Goal: Task Accomplishment & Management: Complete application form

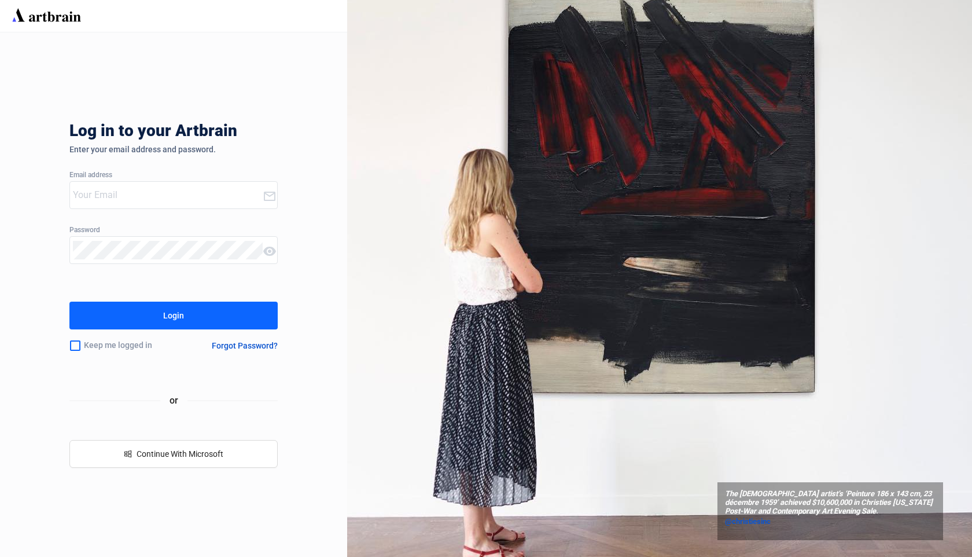
type input "devpit+qaauctions@artbrain.co"
click at [200, 314] on button "Login" at bounding box center [173, 316] width 208 height 28
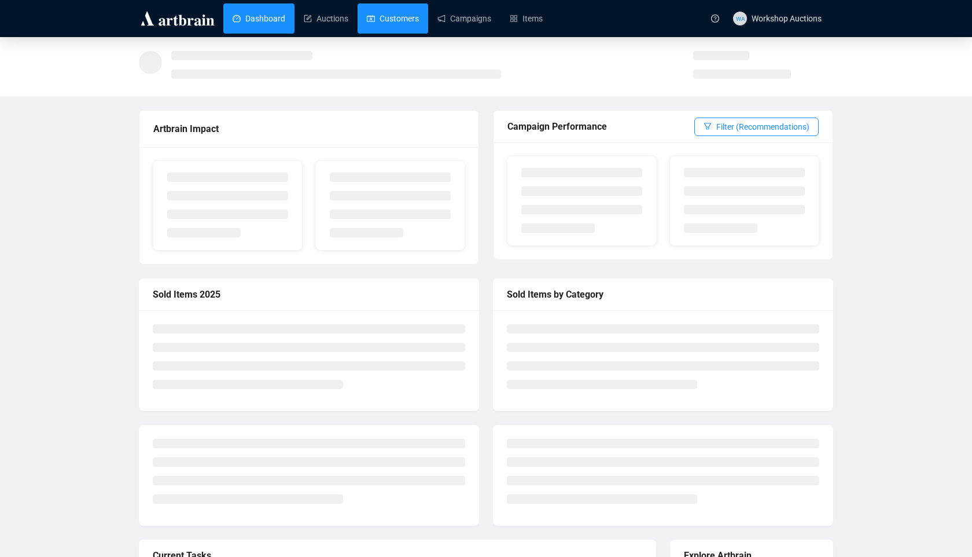
click at [412, 24] on link "Customers" at bounding box center [393, 18] width 52 height 30
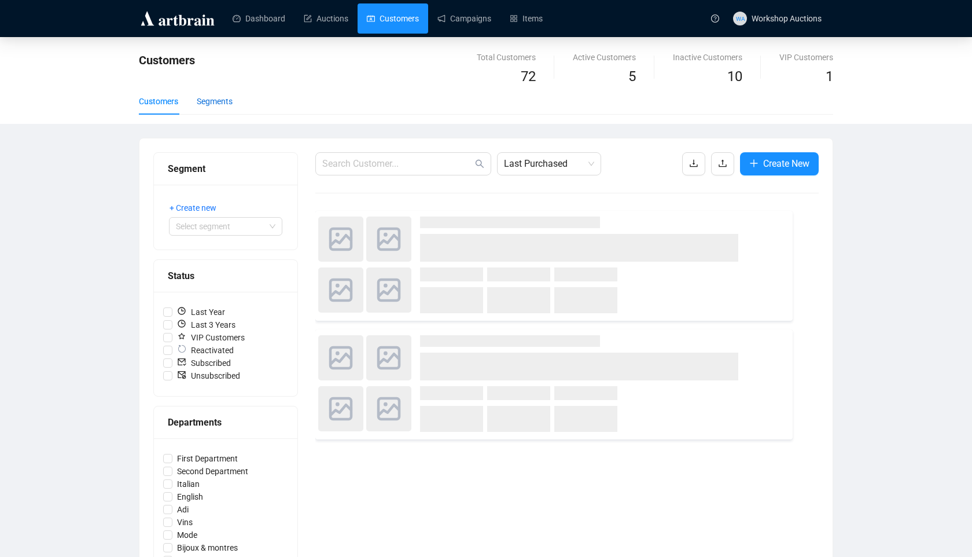
click at [215, 100] on div "Segments" at bounding box center [215, 101] width 36 height 13
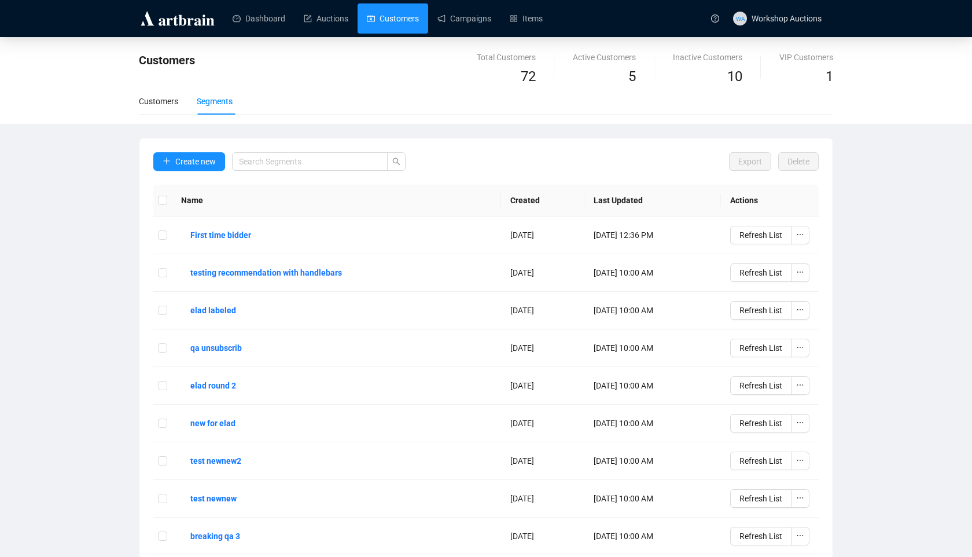
click at [190, 170] on div "Create new" at bounding box center [279, 168] width 252 height 32
click at [190, 167] on button "Create new" at bounding box center [189, 161] width 72 height 19
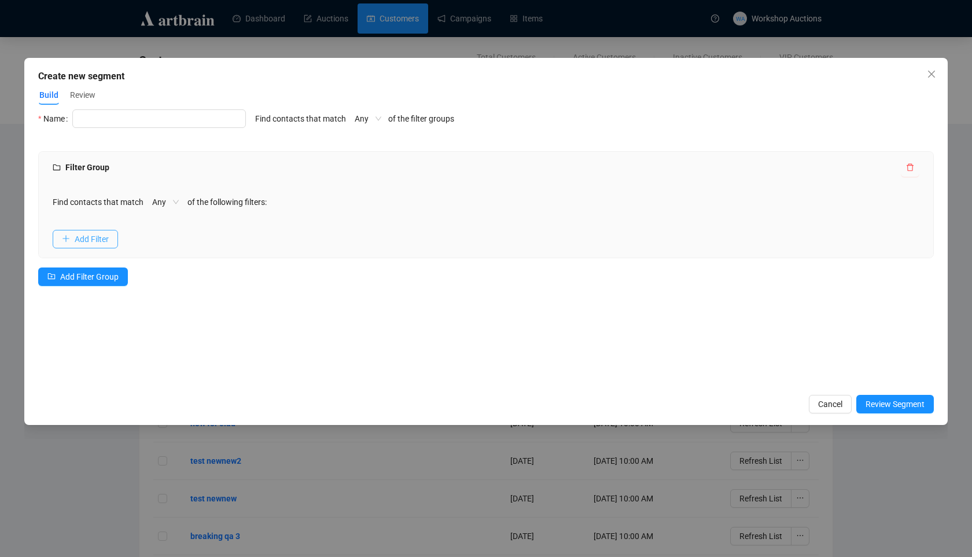
click at [89, 241] on span "Add Filter" at bounding box center [92, 239] width 34 height 13
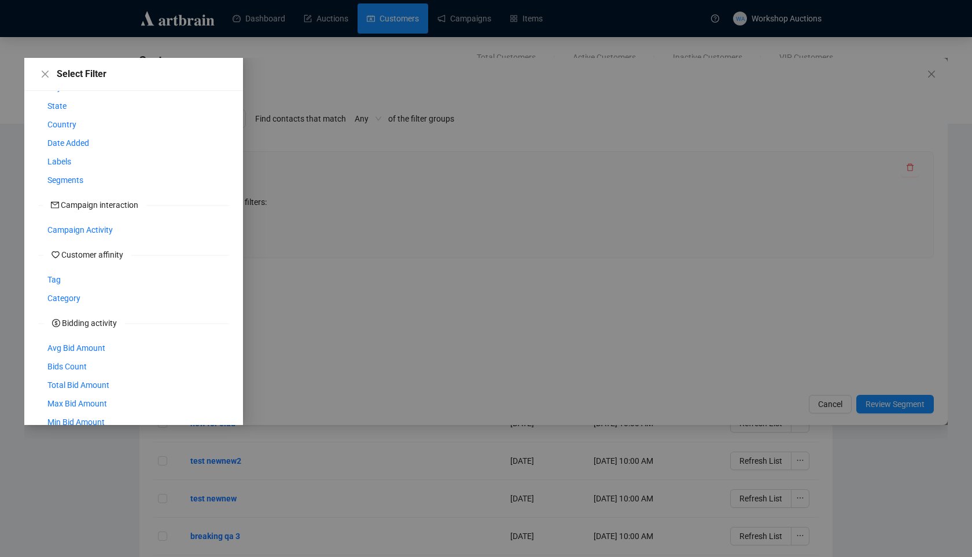
scroll to position [276, 0]
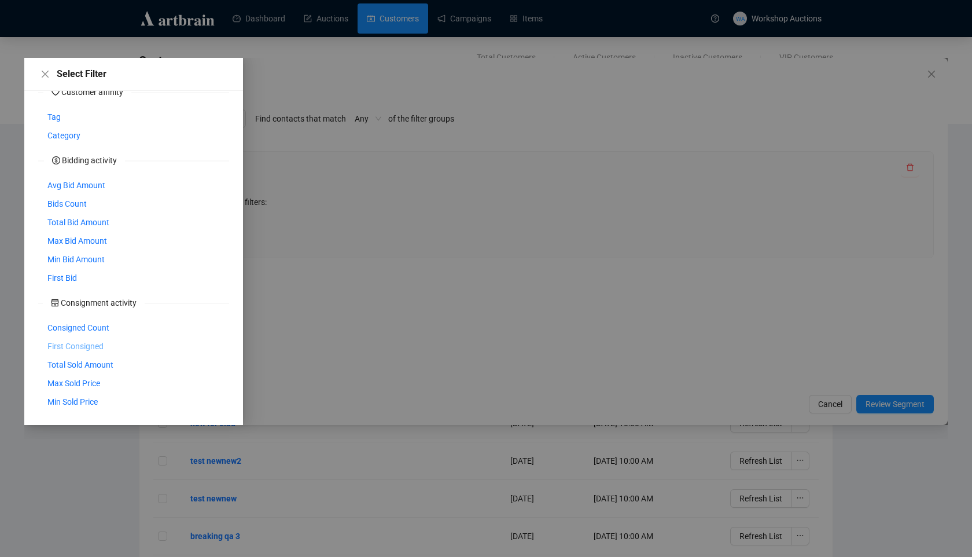
click at [100, 346] on span "First Consigned" at bounding box center [75, 346] width 56 height 13
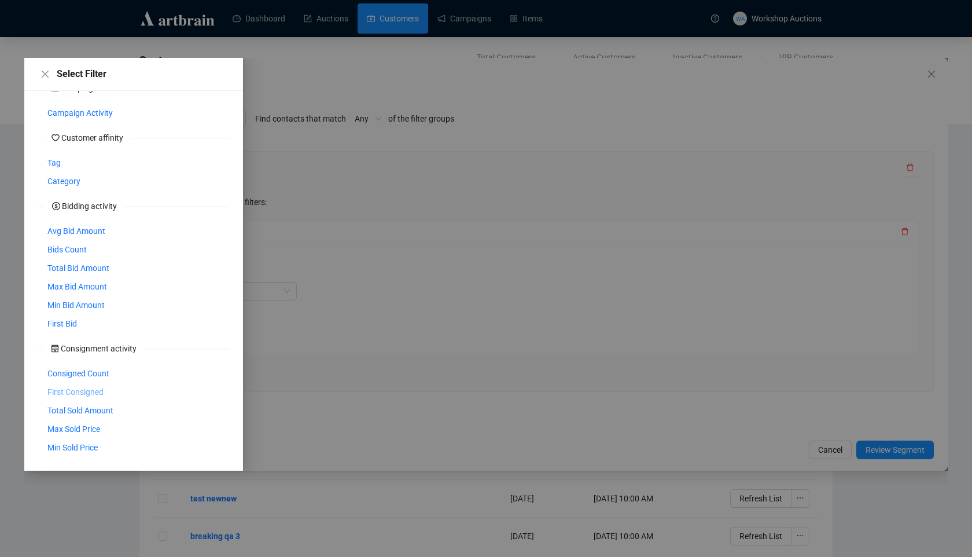
scroll to position [230, 0]
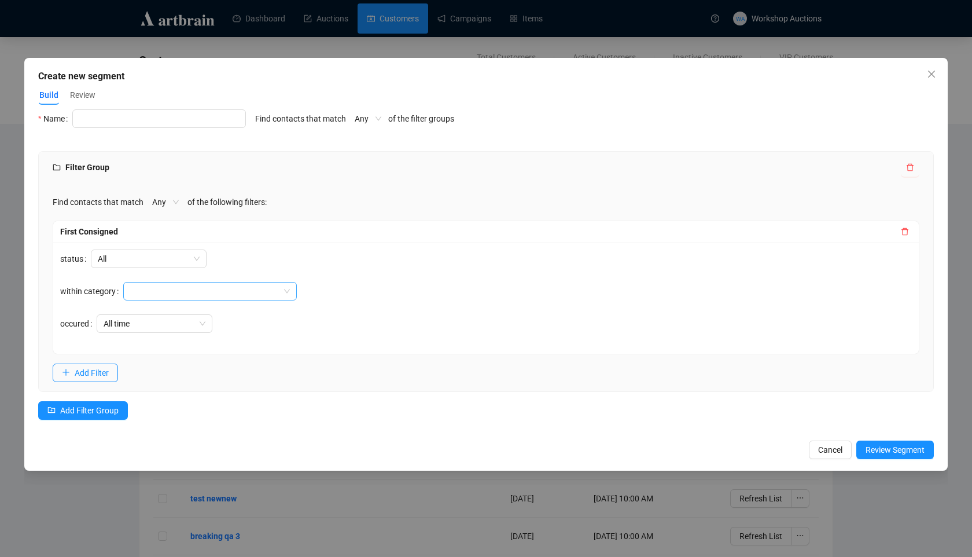
click at [204, 289] on div at bounding box center [204, 291] width 157 height 16
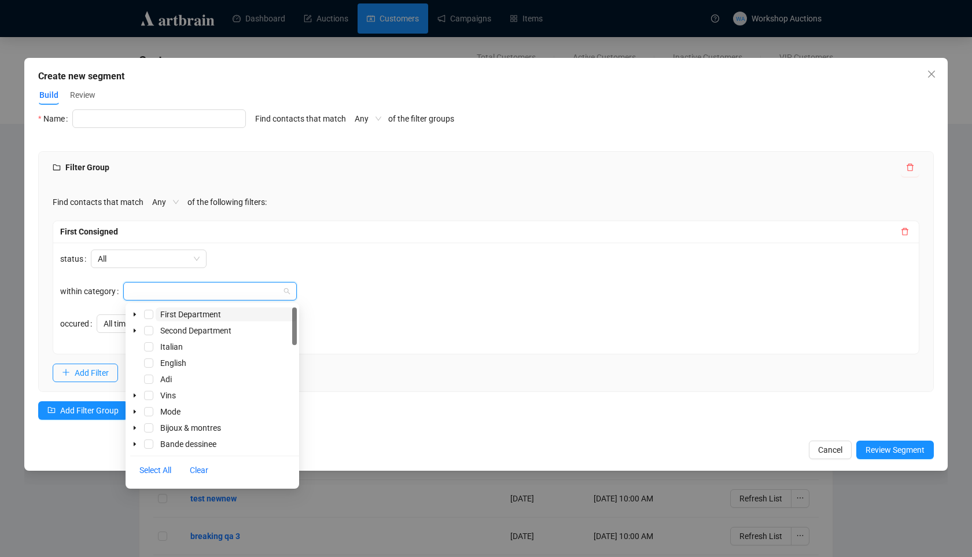
click at [233, 273] on form "status All within category occured All time" at bounding box center [178, 297] width 237 height 97
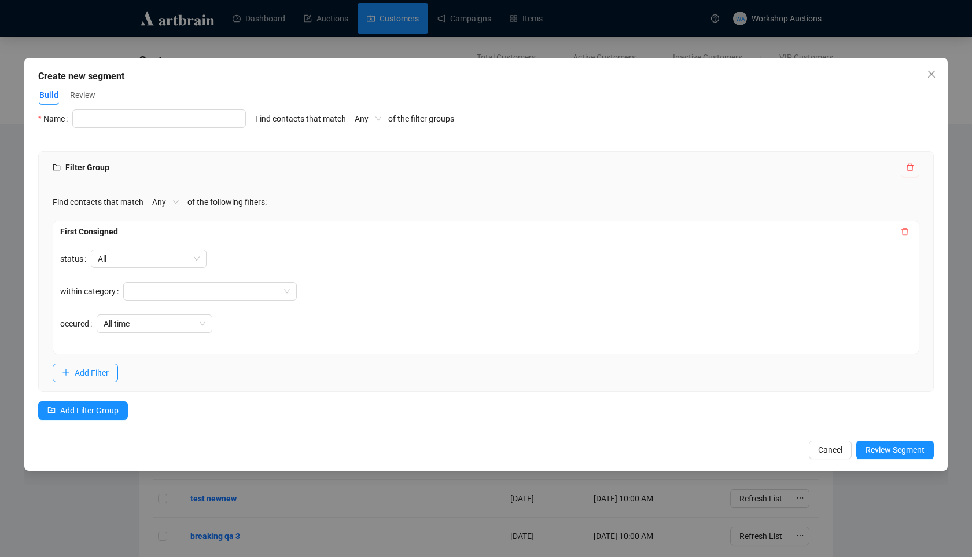
click at [907, 232] on icon "delete" at bounding box center [905, 231] width 8 height 8
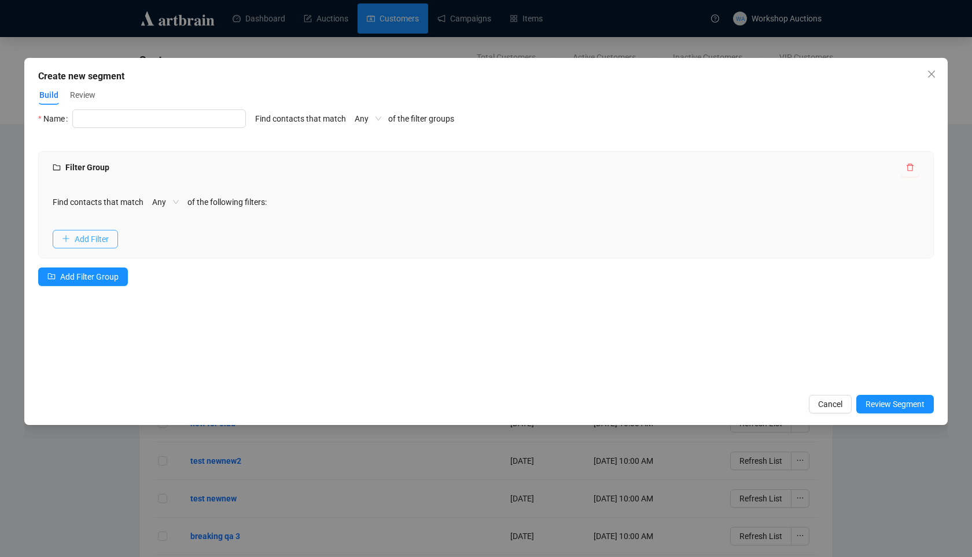
click at [104, 243] on span "Add Filter" at bounding box center [92, 239] width 34 height 13
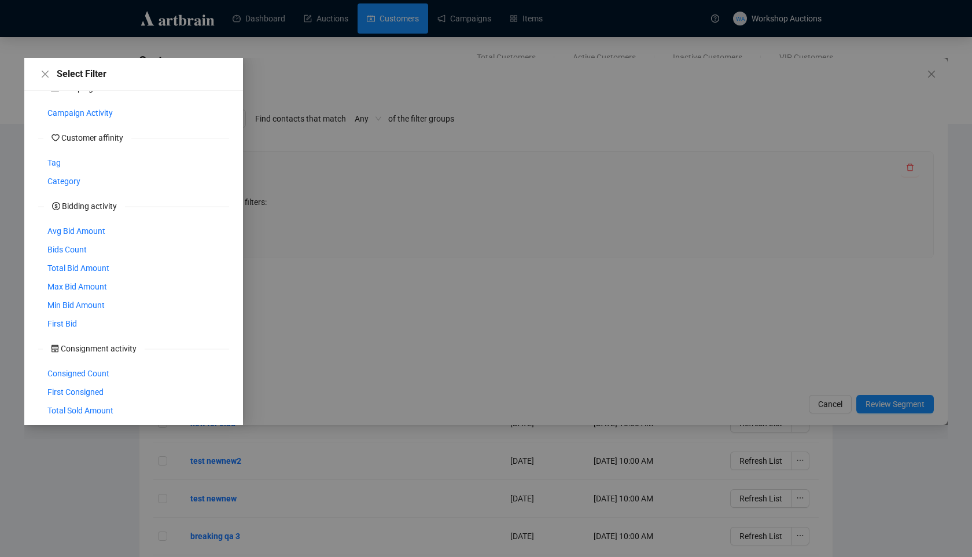
scroll to position [276, 0]
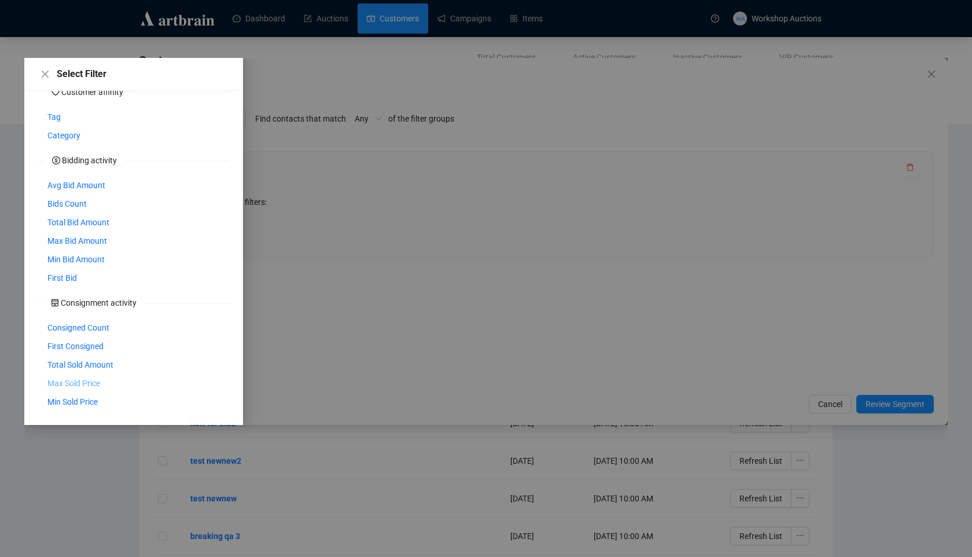
click at [60, 388] on span "Max Sold Price" at bounding box center [73, 383] width 53 height 13
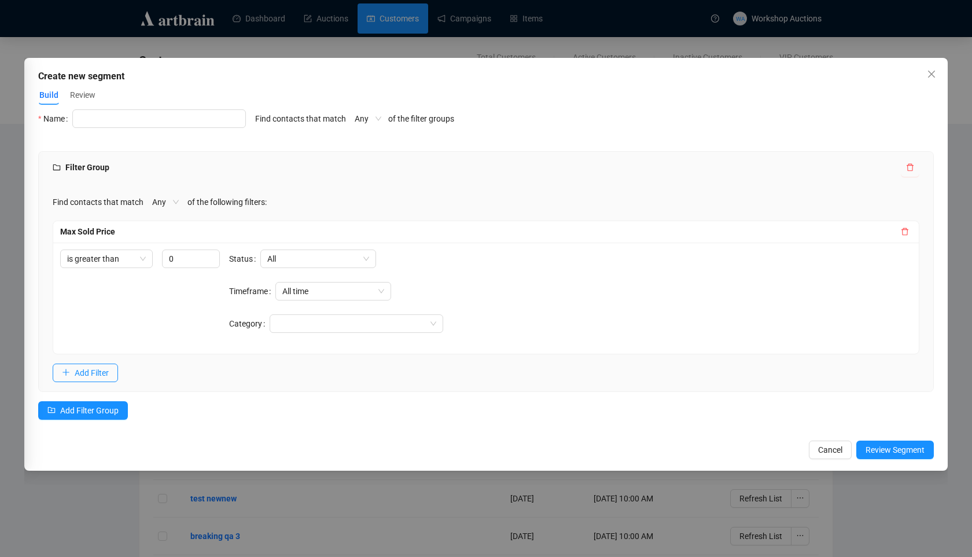
scroll to position [230, 0]
click at [333, 290] on span "All time" at bounding box center [333, 290] width 102 height 17
click at [315, 252] on span "All" at bounding box center [318, 258] width 102 height 17
click at [300, 301] on div "Sold" at bounding box center [318, 300] width 97 height 13
click at [205, 262] on input "-1" at bounding box center [191, 258] width 58 height 19
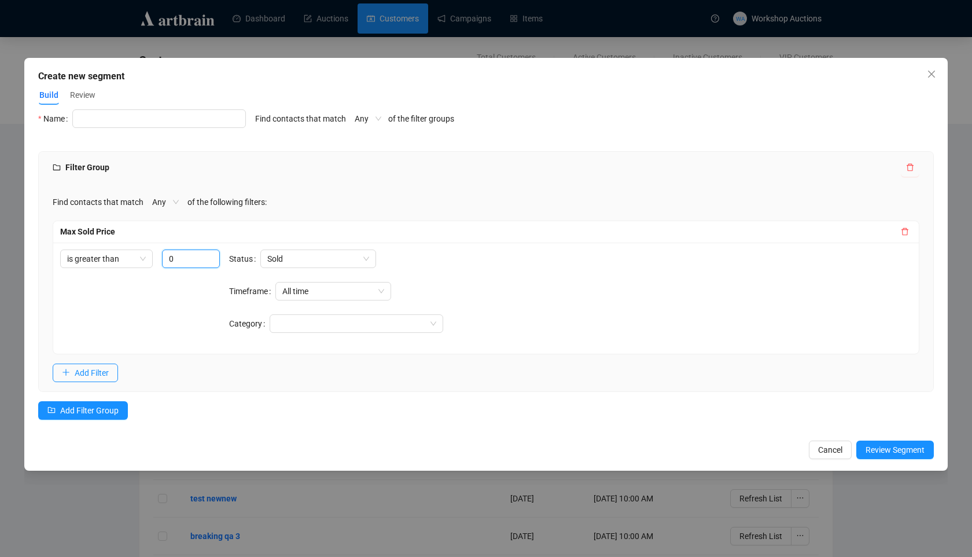
click at [211, 255] on input "0" at bounding box center [191, 258] width 58 height 19
click at [211, 255] on input "1" at bounding box center [191, 258] width 58 height 19
click at [211, 255] on input "2" at bounding box center [191, 258] width 58 height 19
click at [211, 255] on input "3" at bounding box center [191, 258] width 58 height 19
click at [211, 255] on input "4" at bounding box center [191, 258] width 58 height 19
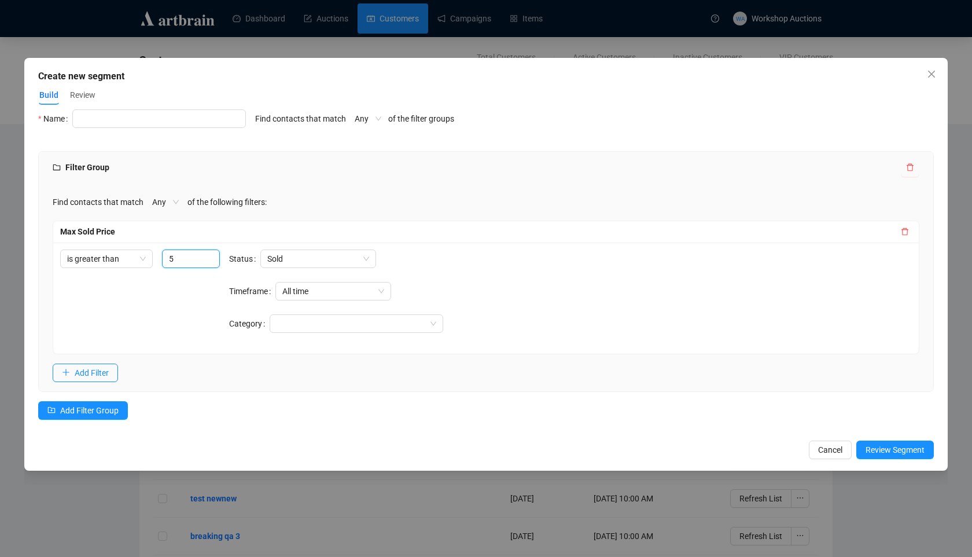
type input "5"
click at [211, 255] on input "5" at bounding box center [191, 258] width 58 height 19
click at [243, 295] on label "Timeframe" at bounding box center [252, 291] width 46 height 19
click at [939, 72] on span "Close" at bounding box center [932, 73] width 19 height 9
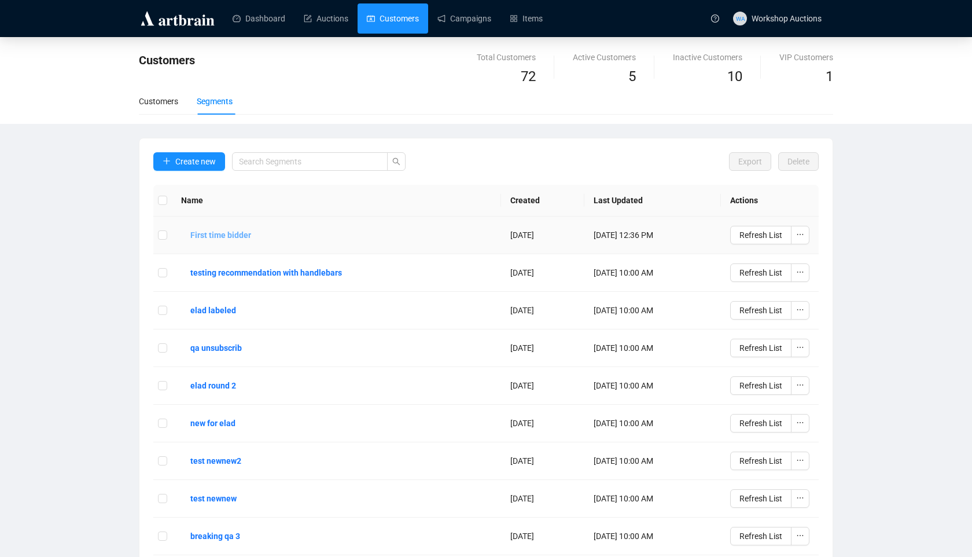
click at [251, 235] on b "First time bidder" at bounding box center [220, 235] width 61 height 13
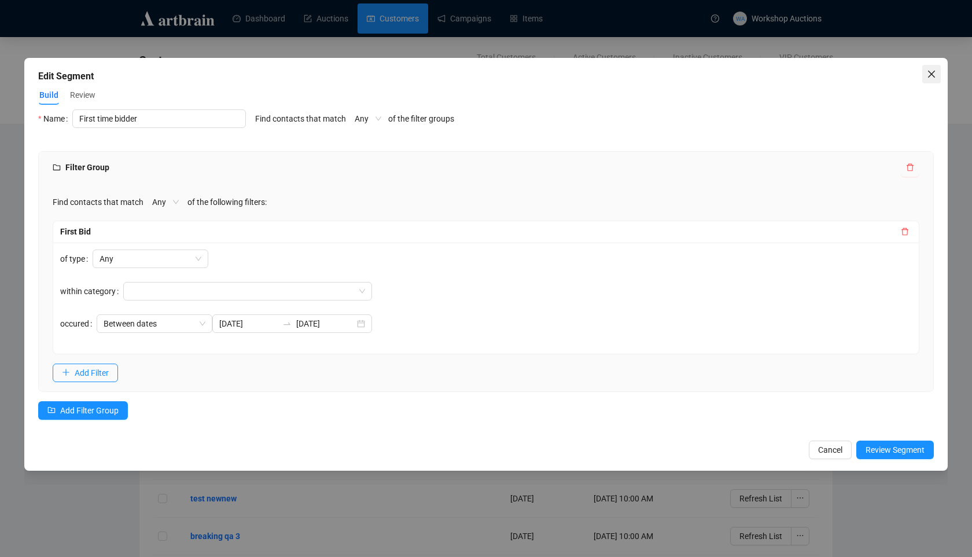
click at [929, 74] on icon "close" at bounding box center [931, 73] width 9 height 9
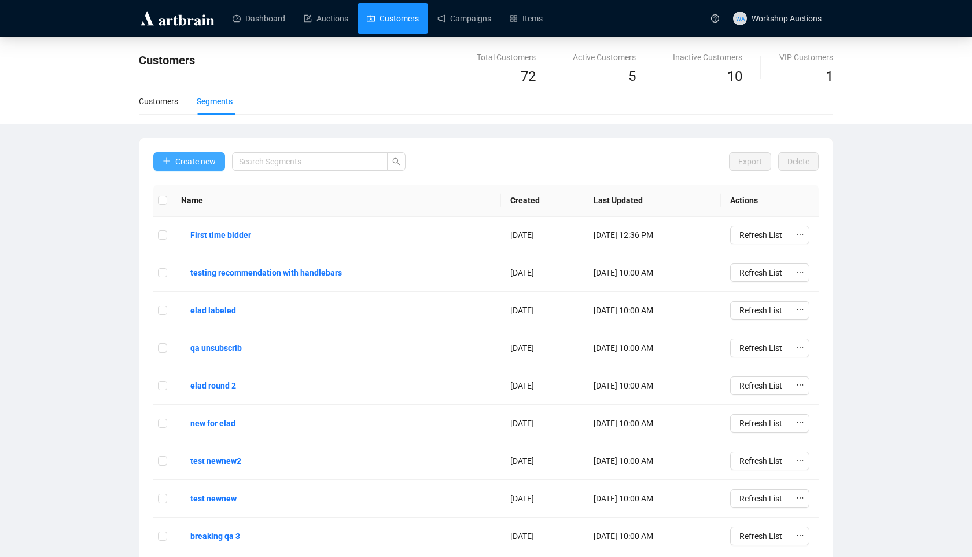
click at [199, 165] on span "Create new" at bounding box center [195, 161] width 41 height 13
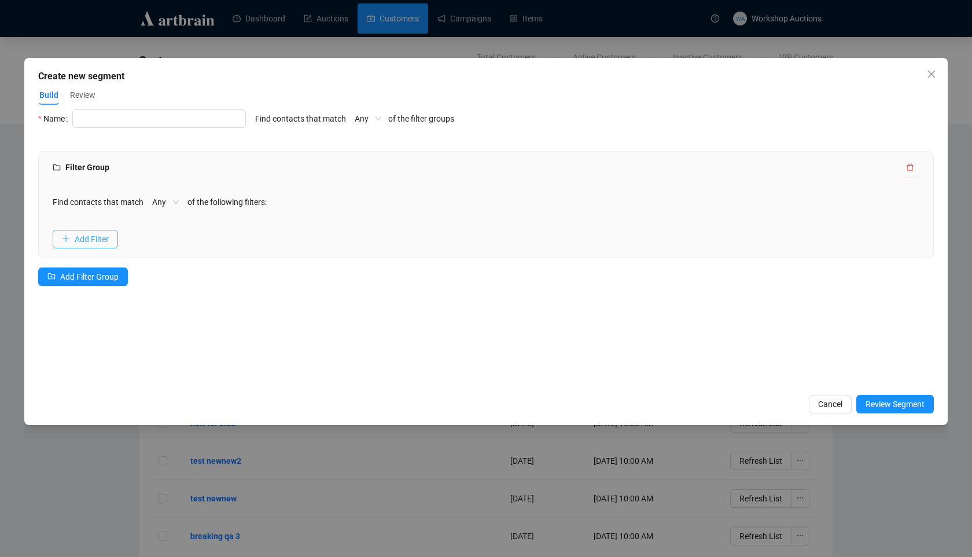
click at [91, 244] on span "Add Filter" at bounding box center [92, 239] width 34 height 13
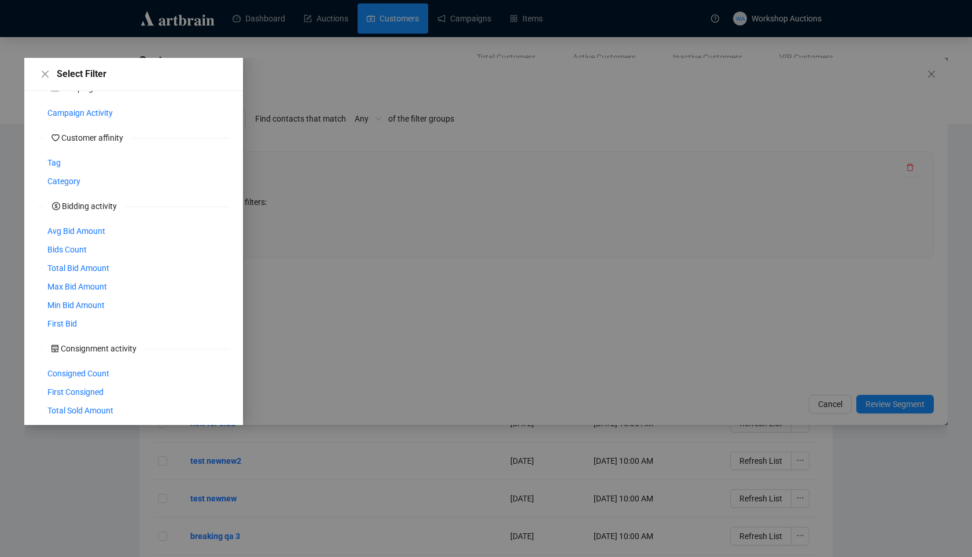
scroll to position [276, 0]
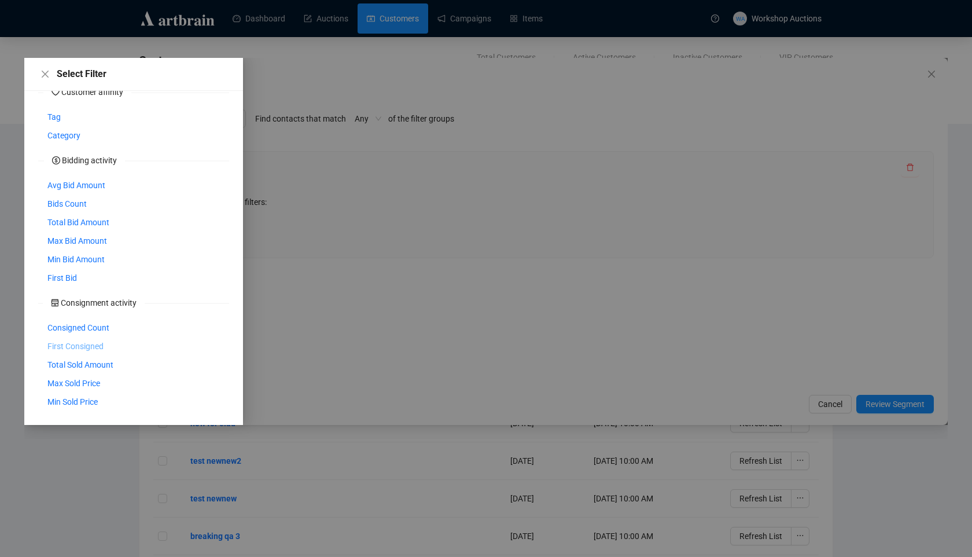
click at [100, 346] on span "First Consigned" at bounding box center [75, 346] width 56 height 13
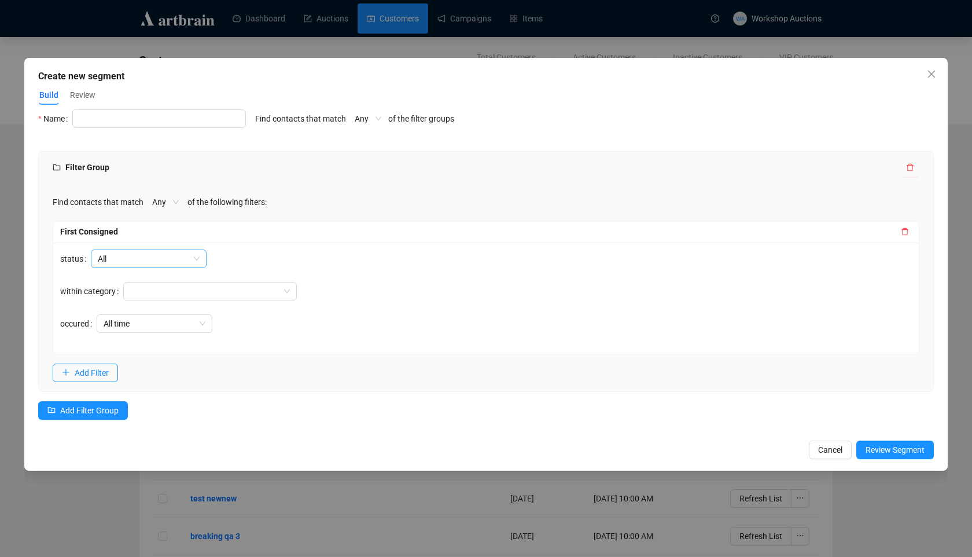
click at [166, 256] on span "All" at bounding box center [149, 258] width 102 height 17
click at [238, 246] on div "status All within category occured All time" at bounding box center [486, 298] width 866 height 111
click at [162, 254] on span "All" at bounding box center [149, 258] width 102 height 17
click at [290, 271] on form "status All within category occured All time" at bounding box center [178, 297] width 237 height 97
click at [211, 285] on div at bounding box center [204, 291] width 157 height 16
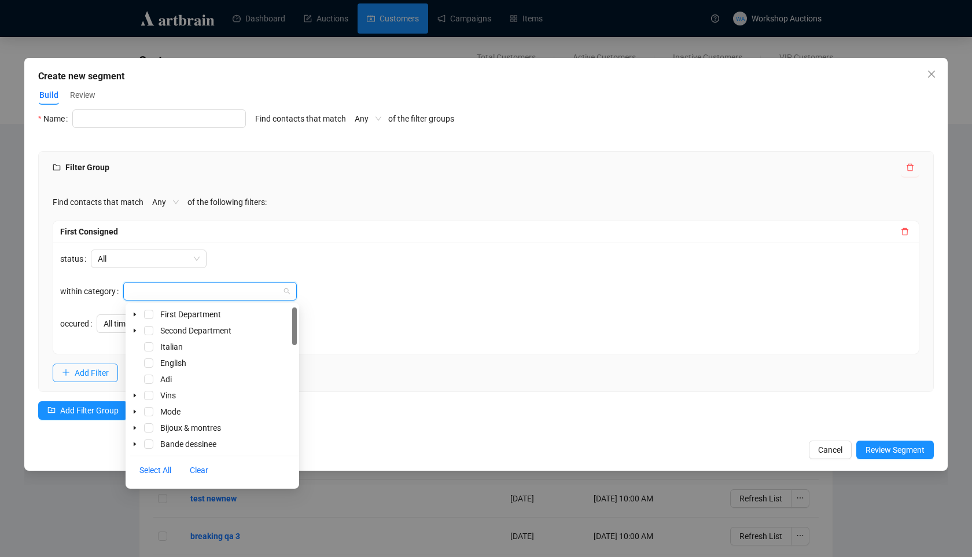
click at [408, 240] on div "First Consigned" at bounding box center [486, 232] width 866 height 22
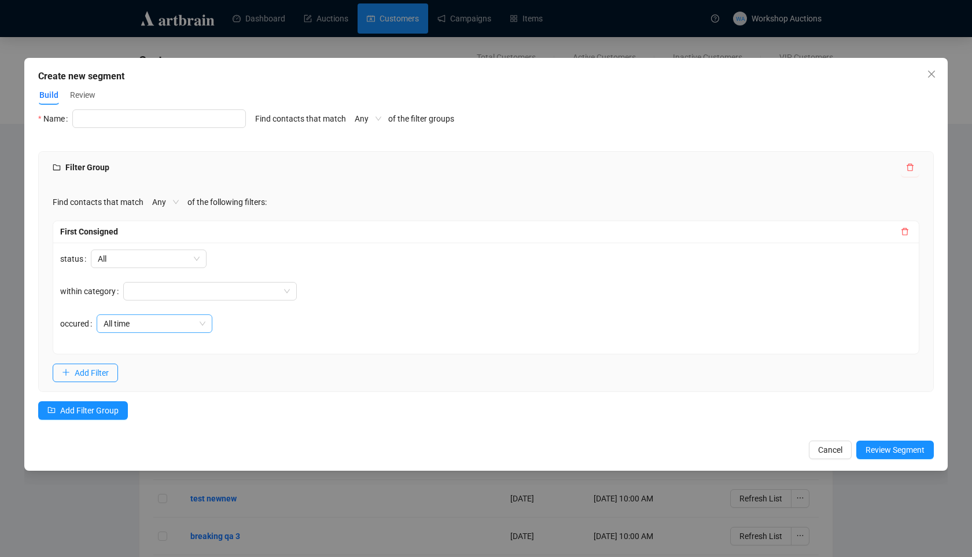
click at [143, 322] on span "All time" at bounding box center [155, 323] width 102 height 17
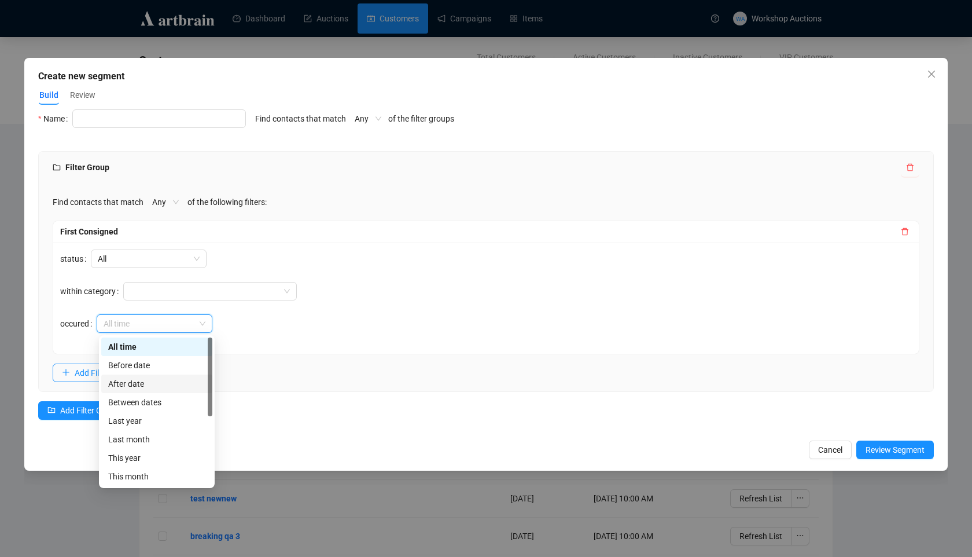
click at [297, 318] on div "All time" at bounding box center [197, 323] width 200 height 19
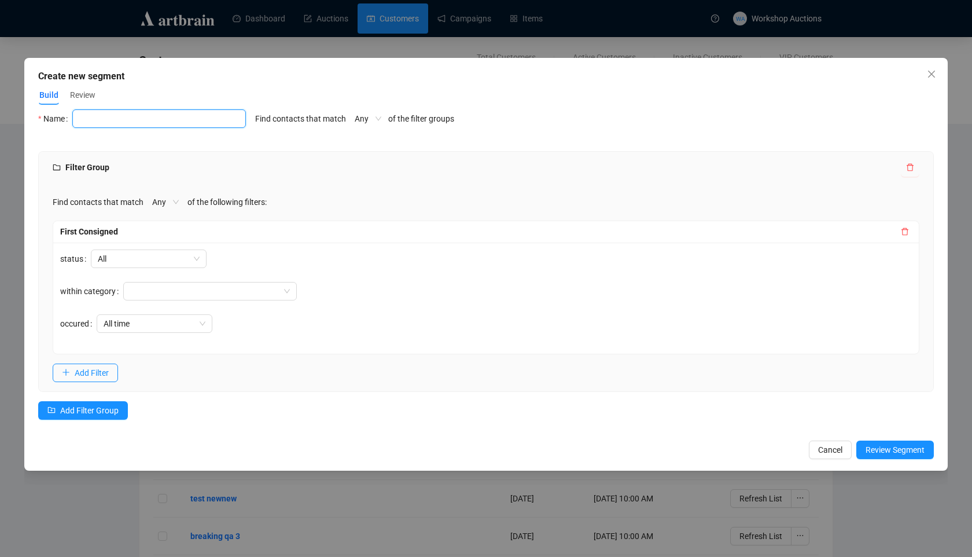
click at [208, 118] on input "text" at bounding box center [159, 118] width 174 height 19
type input "First Consigned"
click at [300, 190] on div "Find contacts that match Any of the following filters: First Consigned status A…" at bounding box center [486, 287] width 895 height 208
click at [916, 448] on span "Review Segment" at bounding box center [895, 449] width 59 height 13
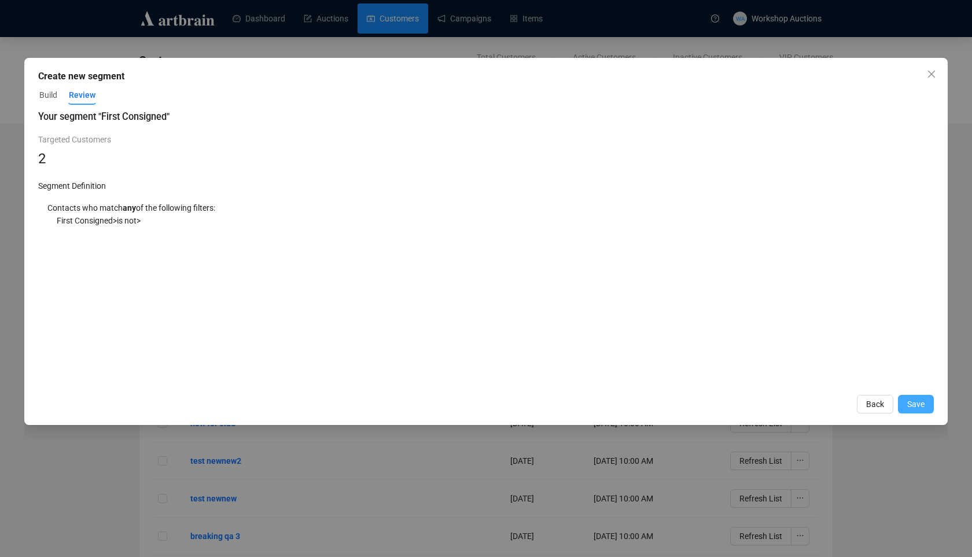
click at [913, 402] on span "Save" at bounding box center [916, 404] width 17 height 13
click at [912, 403] on span "Save" at bounding box center [916, 404] width 17 height 13
click at [931, 65] on button "Close" at bounding box center [932, 74] width 19 height 19
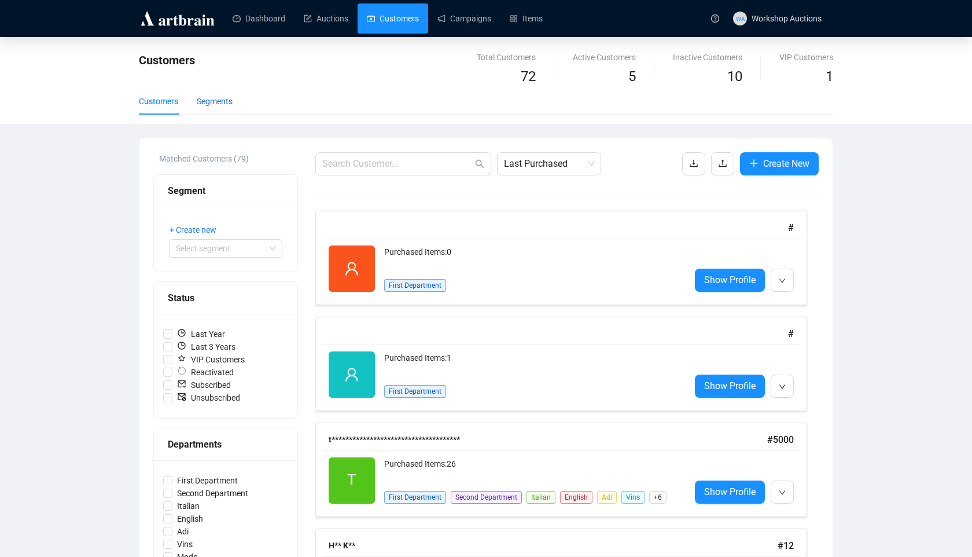
click at [218, 107] on div "Segments" at bounding box center [215, 101] width 36 height 13
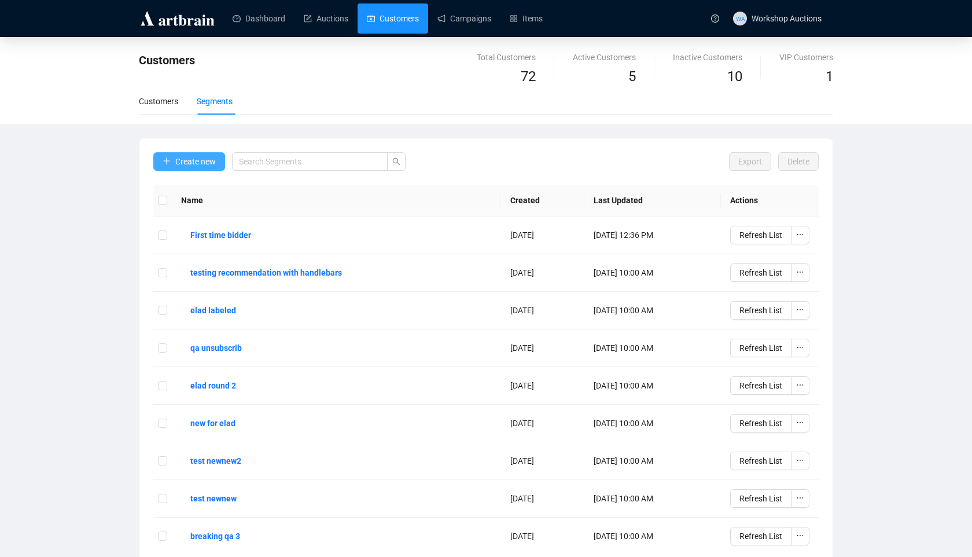
click at [196, 157] on span "Create new" at bounding box center [195, 161] width 41 height 13
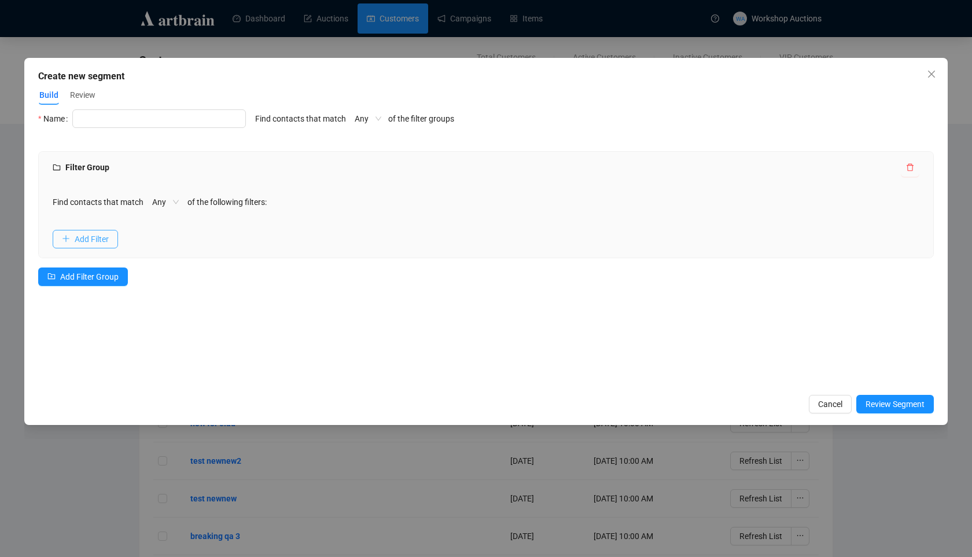
click at [101, 239] on span "Add Filter" at bounding box center [92, 239] width 34 height 13
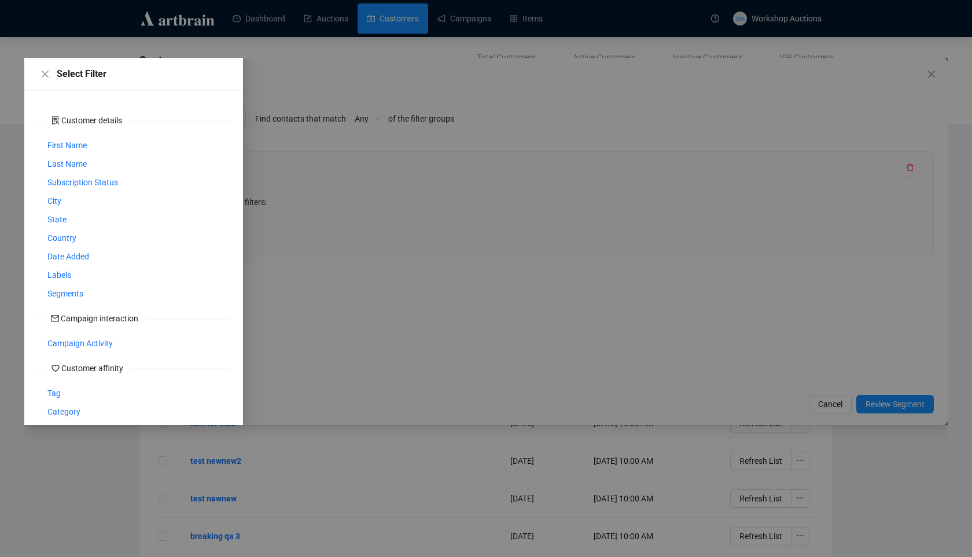
scroll to position [276, 0]
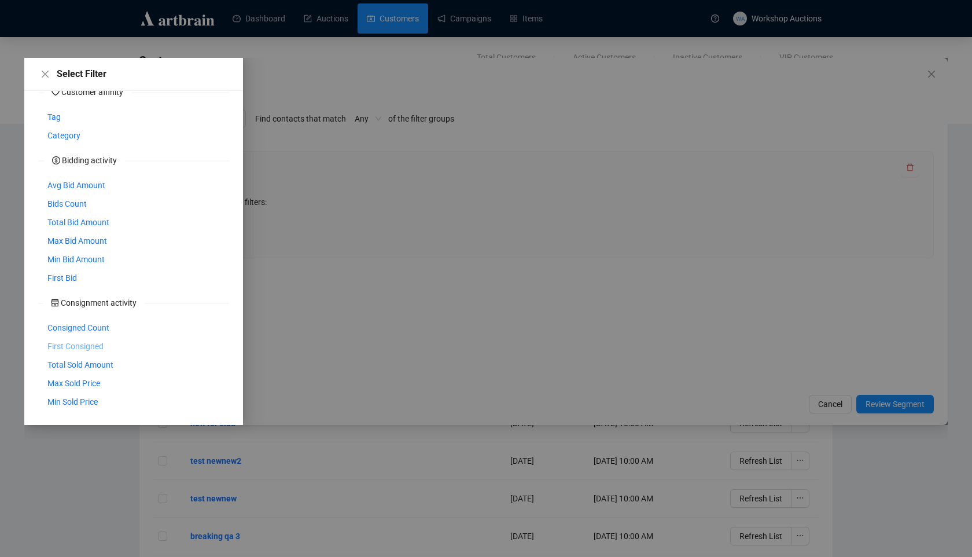
click at [91, 351] on span "First Consigned" at bounding box center [75, 346] width 56 height 13
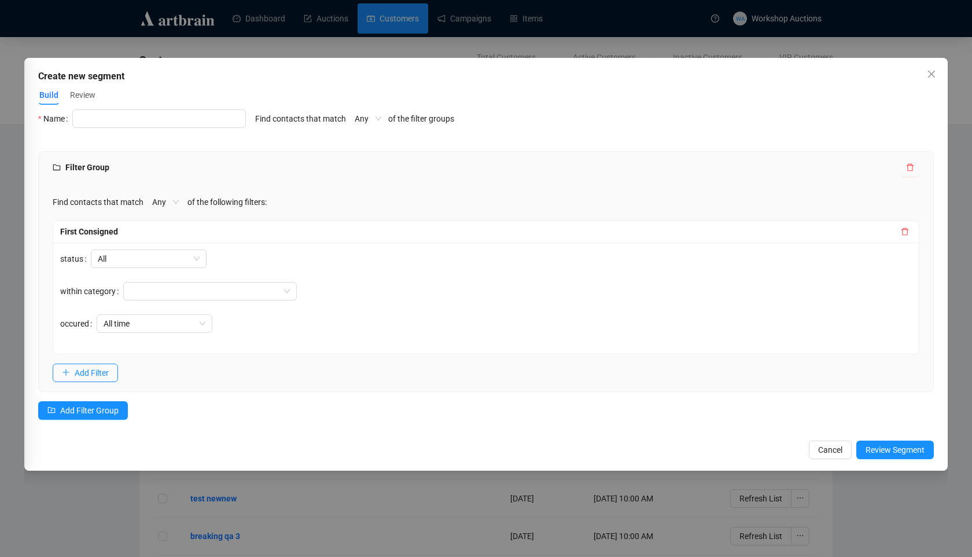
scroll to position [230, 0]
click at [874, 457] on button "Review Segment" at bounding box center [896, 449] width 78 height 19
click at [149, 133] on div "Name cannot be empty" at bounding box center [159, 134] width 174 height 13
click at [149, 118] on input "text" at bounding box center [159, 118] width 174 height 19
type input "First Consigned"
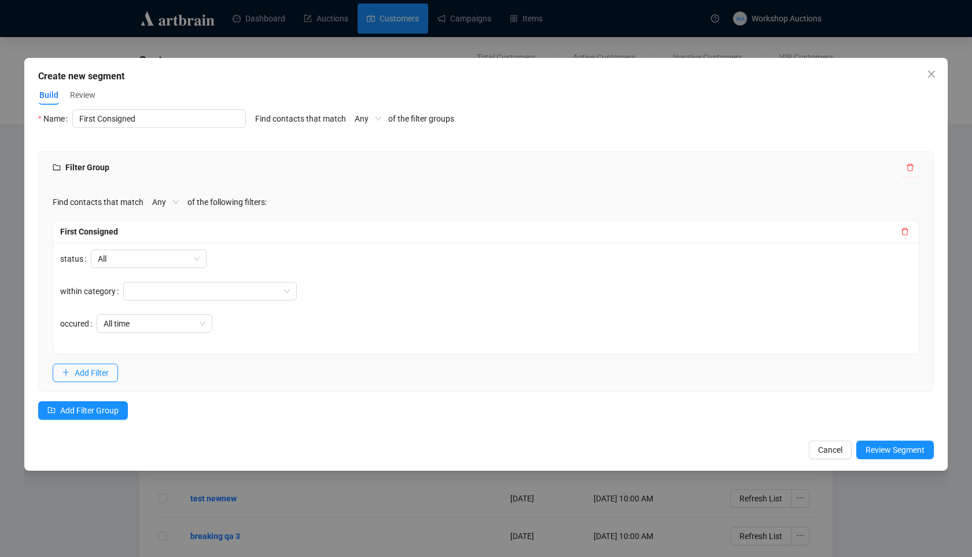
click at [350, 215] on div "Find contacts that match Any of the following filters: First Consigned status A…" at bounding box center [486, 287] width 895 height 208
click at [881, 460] on div "Create new segment Build Review Select Filter Customer details First Name Last …" at bounding box center [486, 264] width 924 height 413
click at [890, 440] on button "Review Segment" at bounding box center [896, 449] width 78 height 19
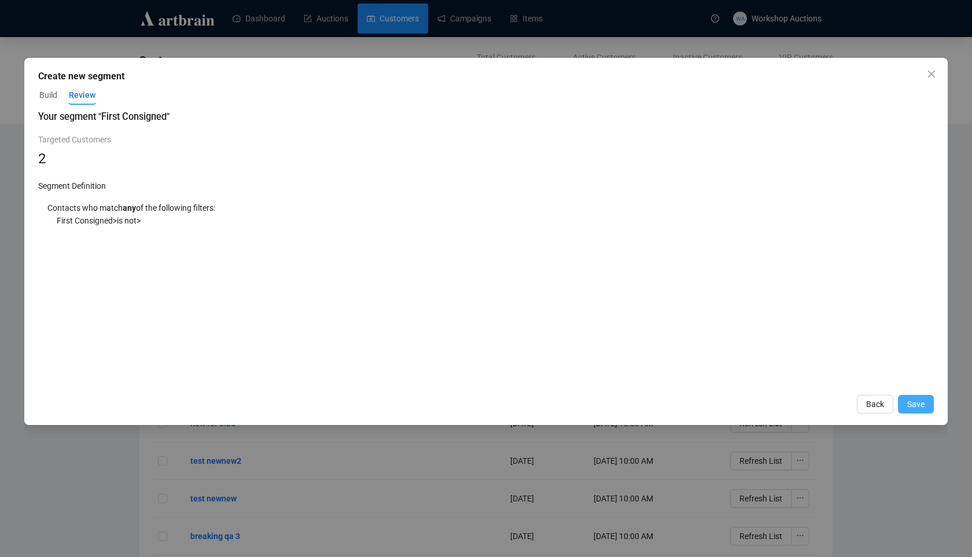
click at [912, 400] on span "Save" at bounding box center [916, 404] width 17 height 13
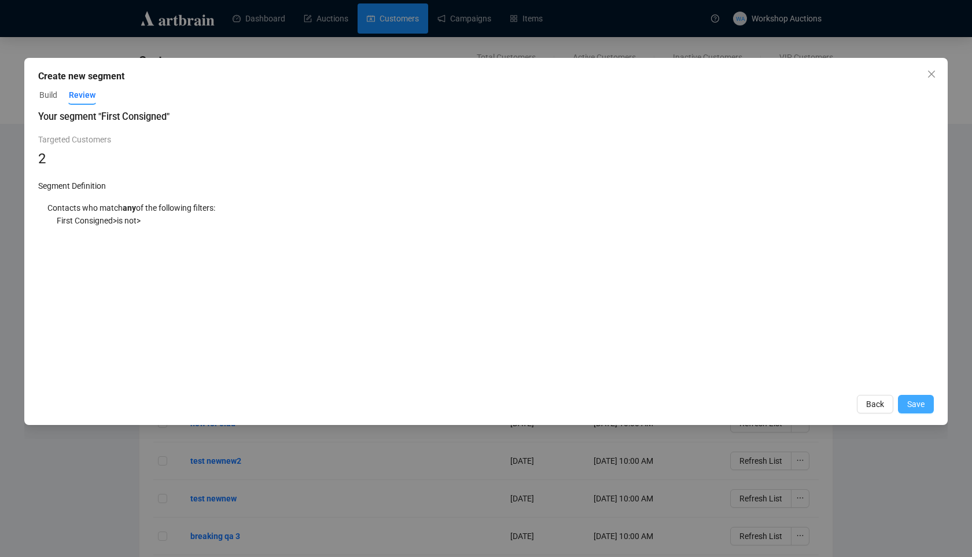
click at [912, 400] on span "Save" at bounding box center [916, 404] width 17 height 13
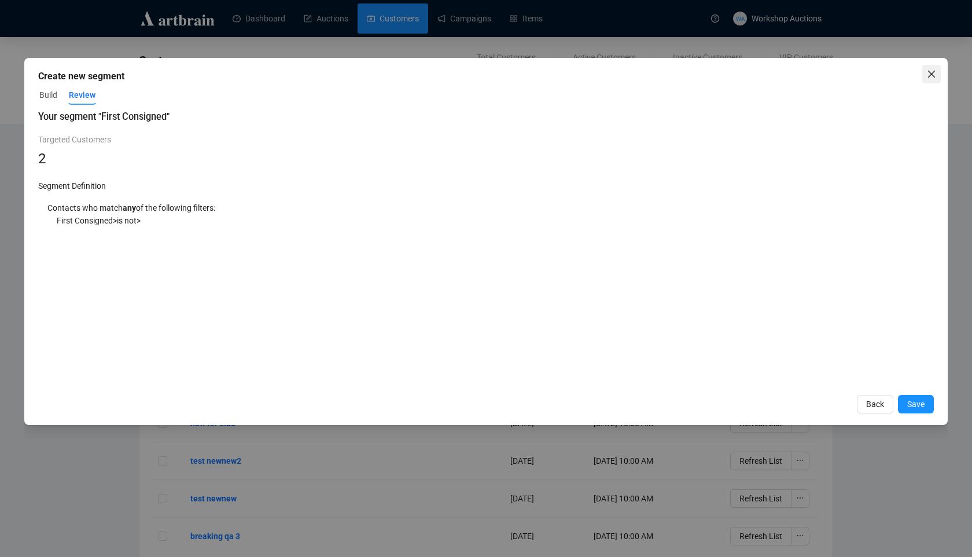
click at [928, 72] on icon "close" at bounding box center [931, 73] width 9 height 9
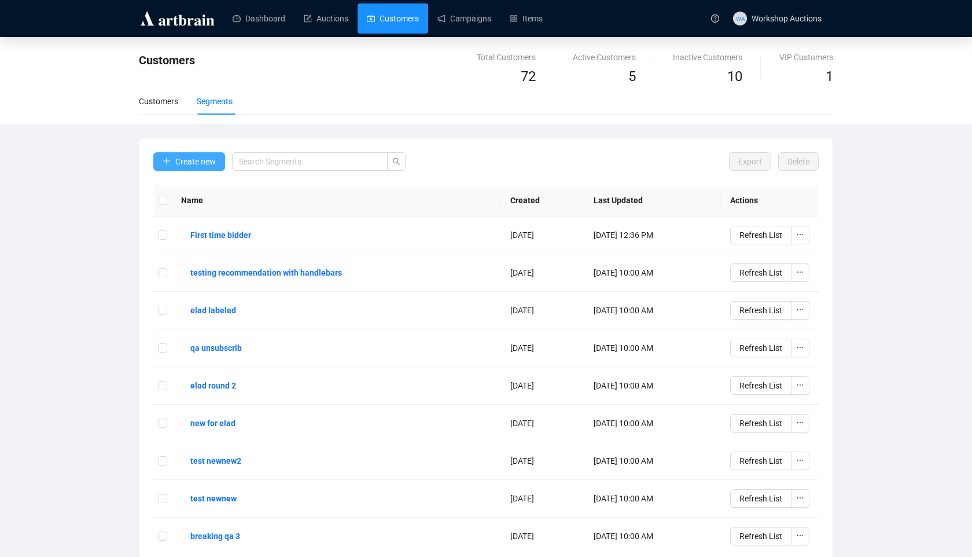
click at [206, 161] on span "Create new" at bounding box center [195, 161] width 41 height 13
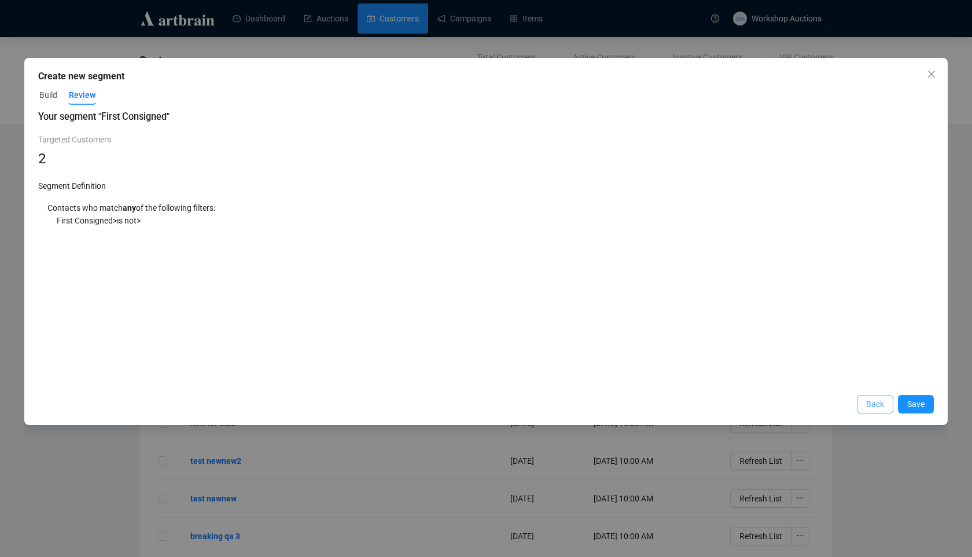
click at [875, 409] on span "Back" at bounding box center [876, 404] width 18 height 13
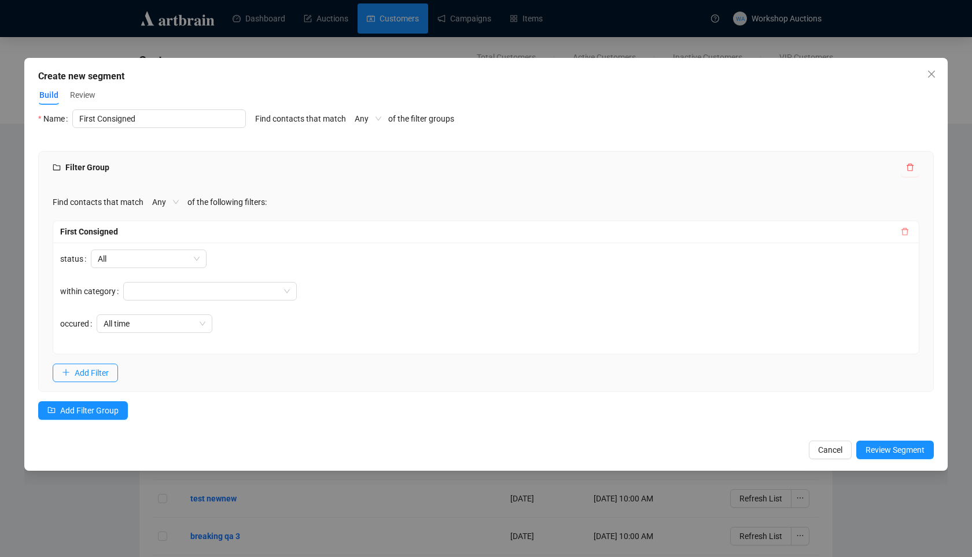
click at [905, 230] on icon "delete" at bounding box center [905, 231] width 8 height 8
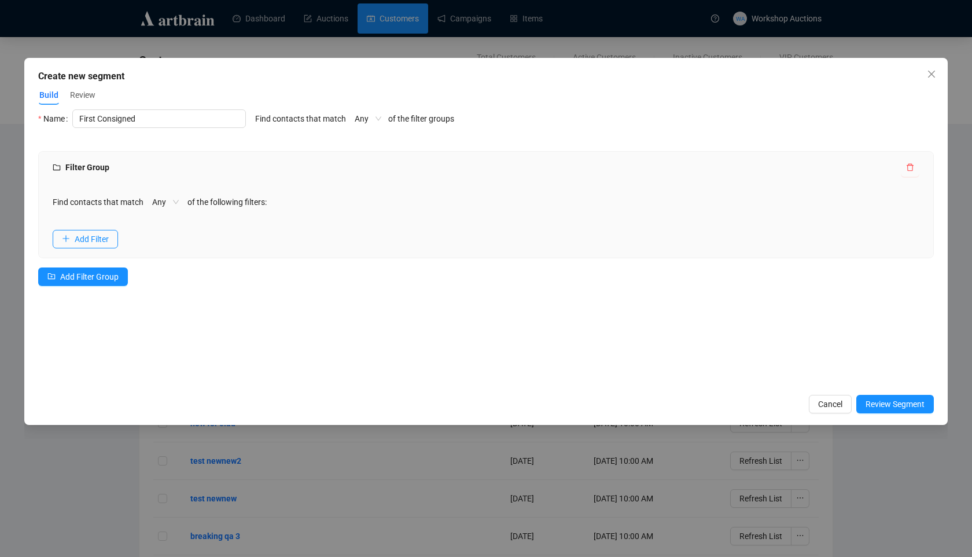
click at [100, 225] on div "Find contacts that match Any of the following filters: Add Filter" at bounding box center [486, 220] width 895 height 74
click at [100, 243] on span "Add Filter" at bounding box center [92, 239] width 34 height 13
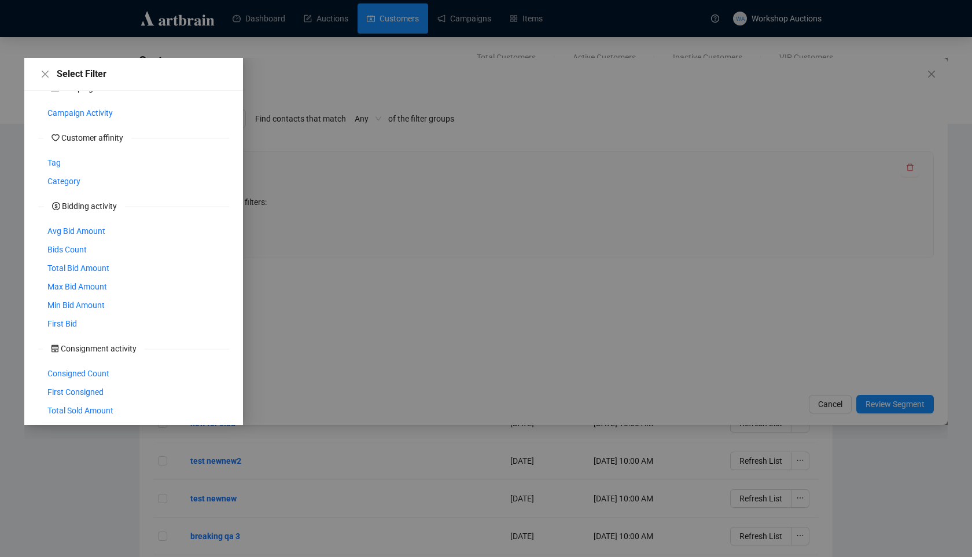
scroll to position [276, 0]
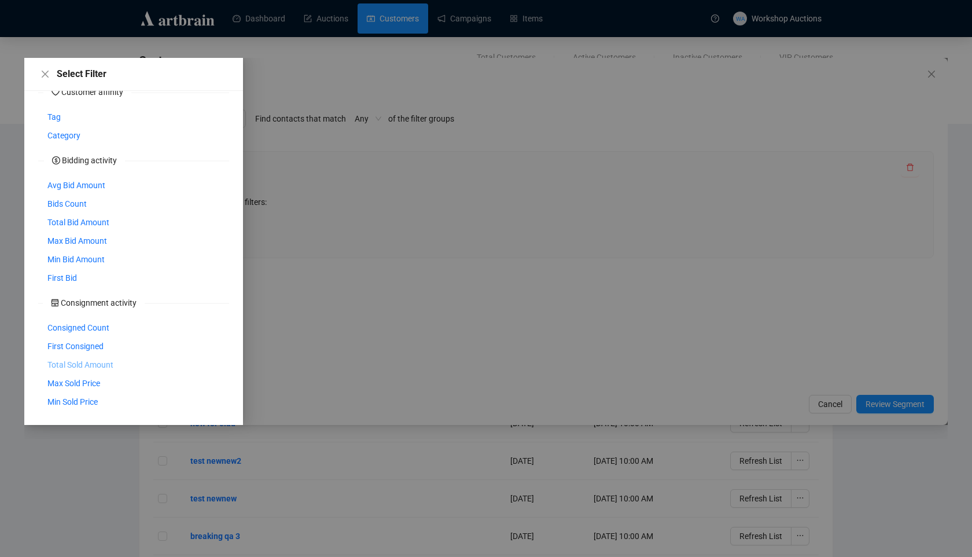
click at [94, 365] on span "Total Sold Amount" at bounding box center [80, 364] width 66 height 13
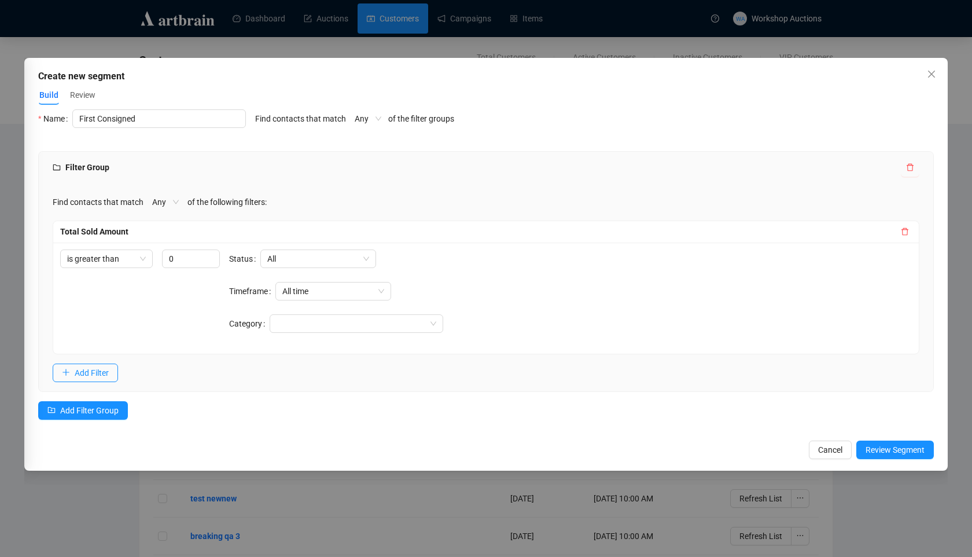
scroll to position [230, 0]
click at [288, 261] on span "All" at bounding box center [318, 258] width 102 height 17
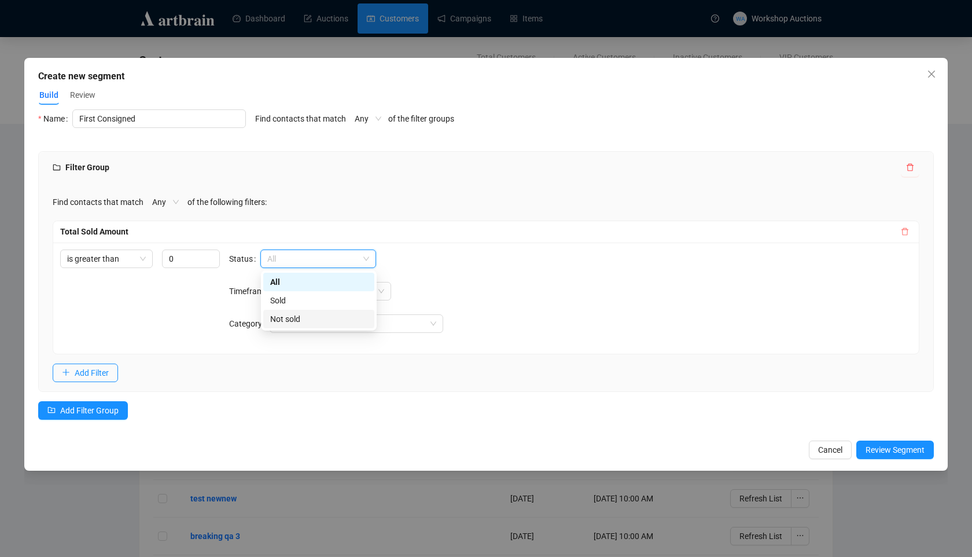
click at [900, 231] on button "button" at bounding box center [905, 232] width 14 height 14
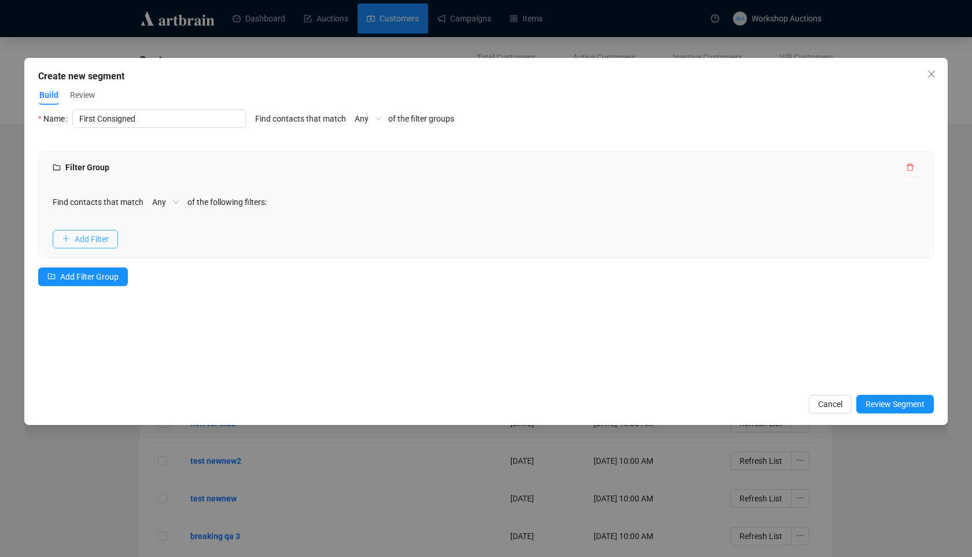
click at [99, 239] on span "Add Filter" at bounding box center [92, 239] width 34 height 13
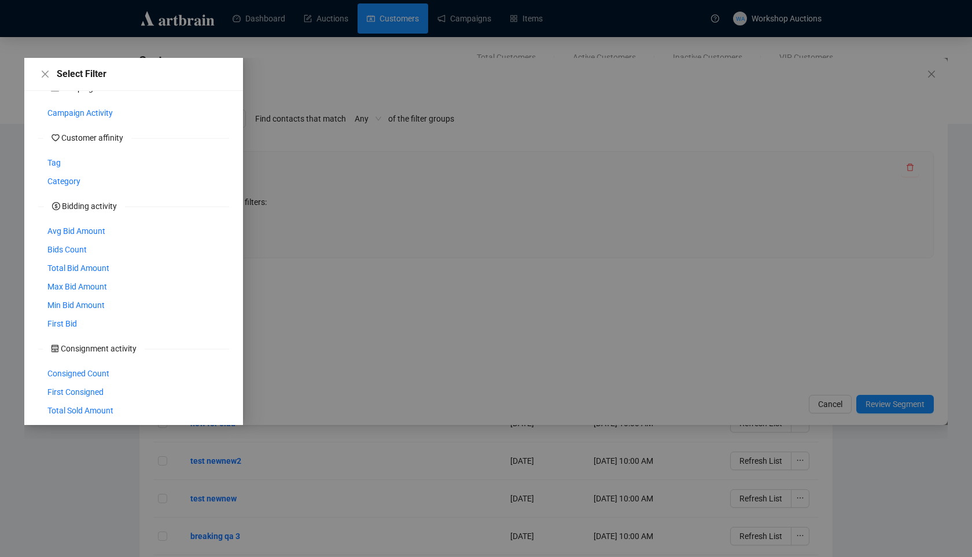
scroll to position [276, 0]
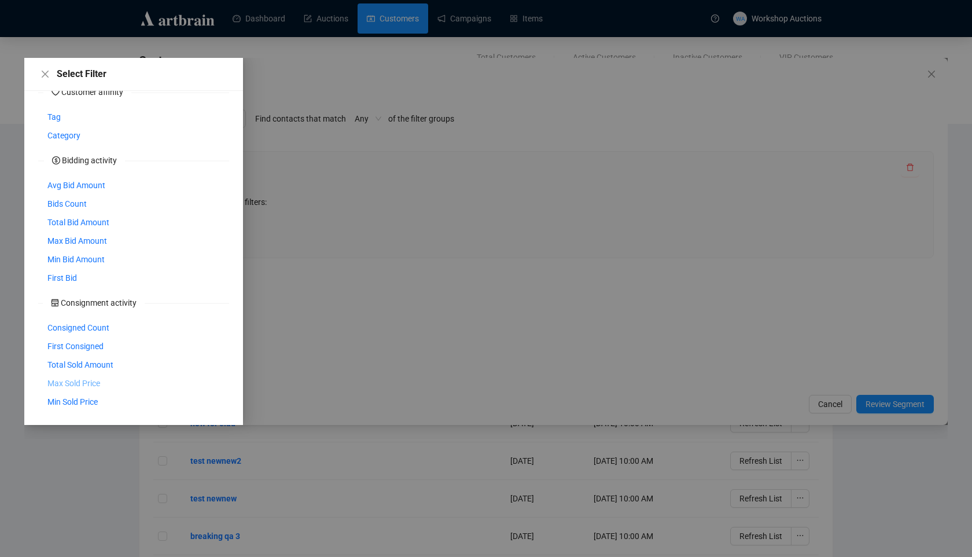
click at [88, 384] on span "Max Sold Price" at bounding box center [73, 383] width 53 height 13
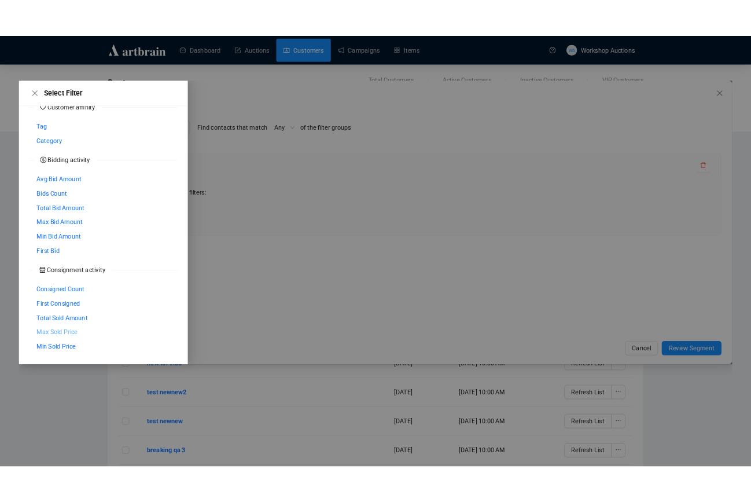
scroll to position [230, 0]
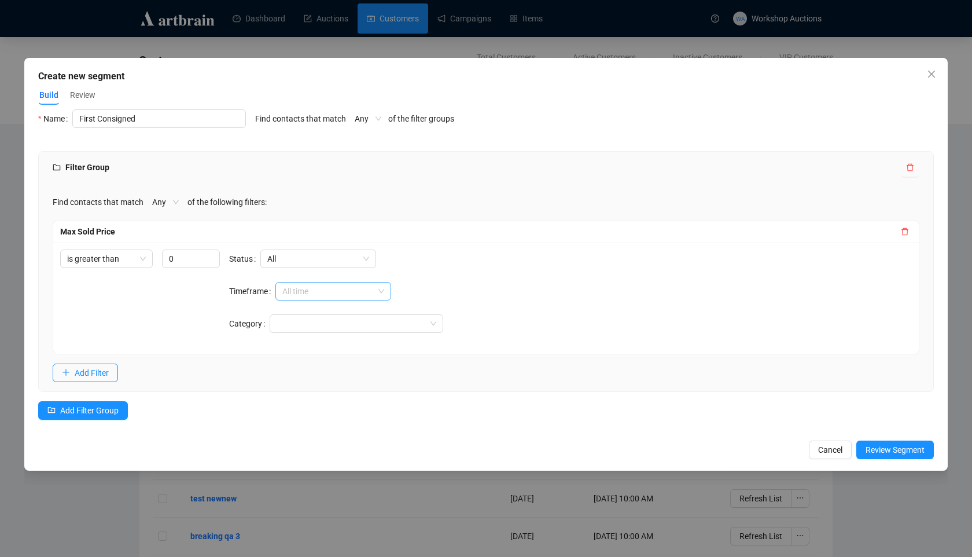
click at [362, 289] on span "All time" at bounding box center [333, 290] width 102 height 17
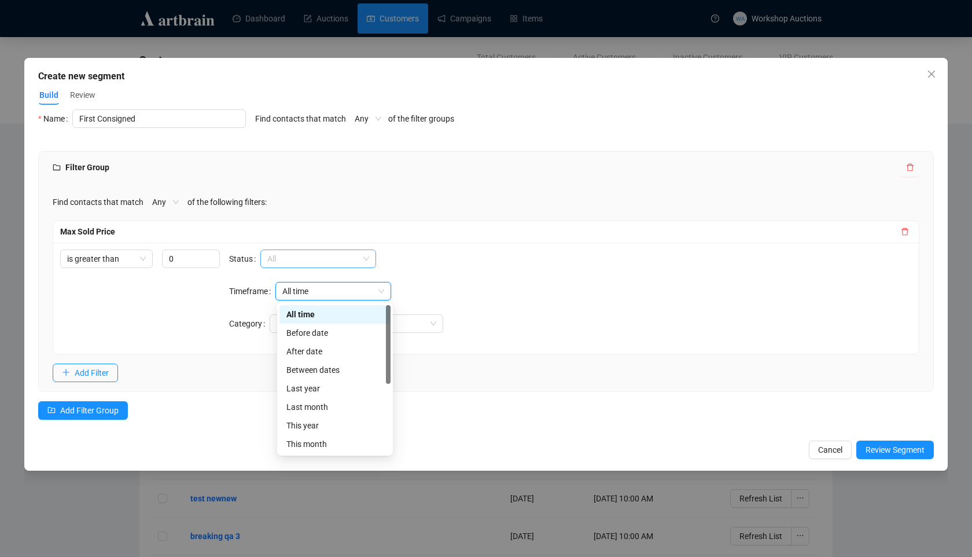
click at [337, 261] on span "All" at bounding box center [318, 258] width 102 height 17
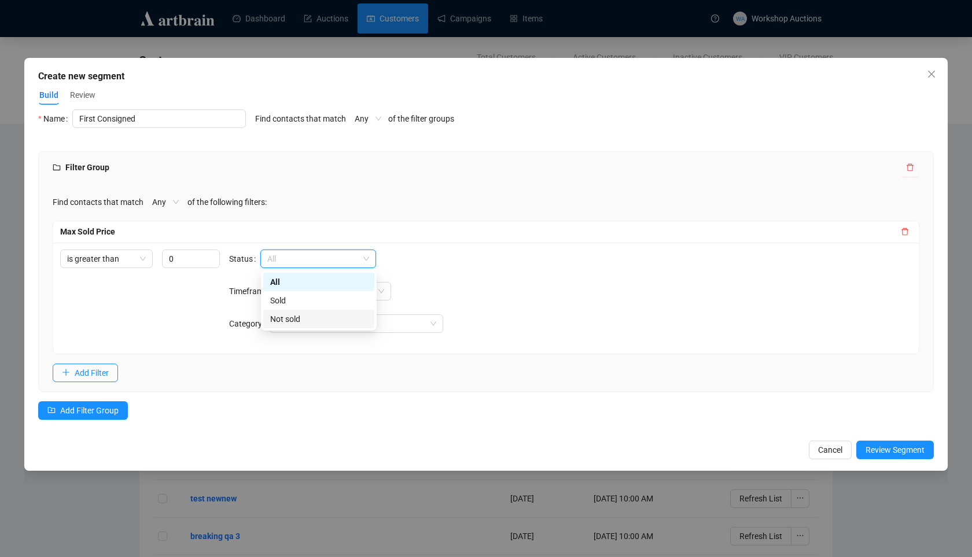
click at [363, 318] on div "Not sold" at bounding box center [318, 319] width 97 height 13
click at [375, 248] on div "is greater than 0 Status Not sold Not sold Timeframe All time Category" at bounding box center [486, 298] width 866 height 111
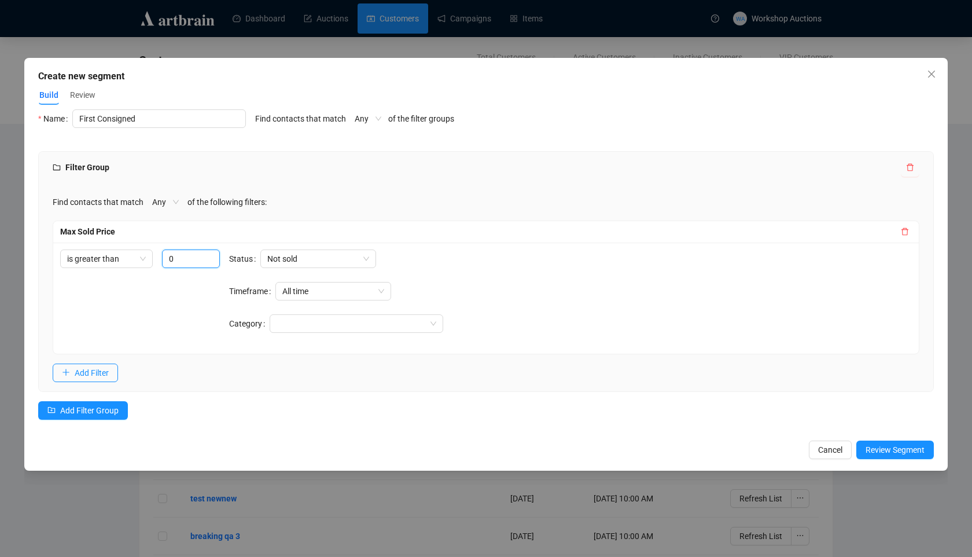
click at [196, 263] on input "0" at bounding box center [191, 258] width 58 height 19
click at [190, 300] on div "is greater than 0" at bounding box center [140, 297] width 160 height 97
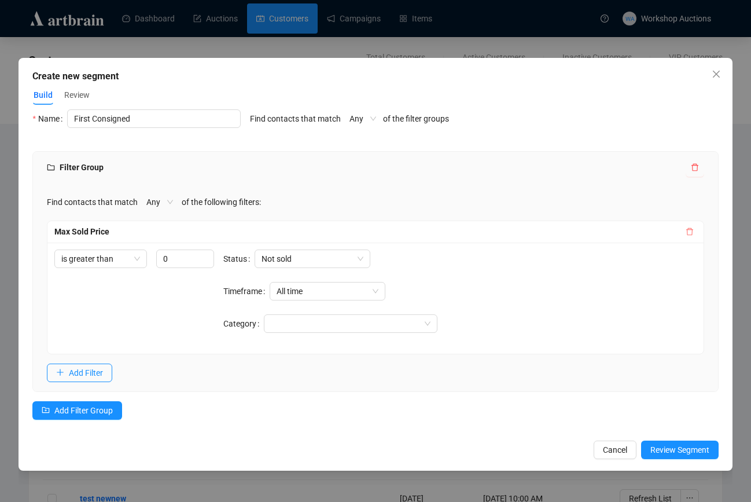
click at [684, 232] on button "button" at bounding box center [690, 232] width 14 height 14
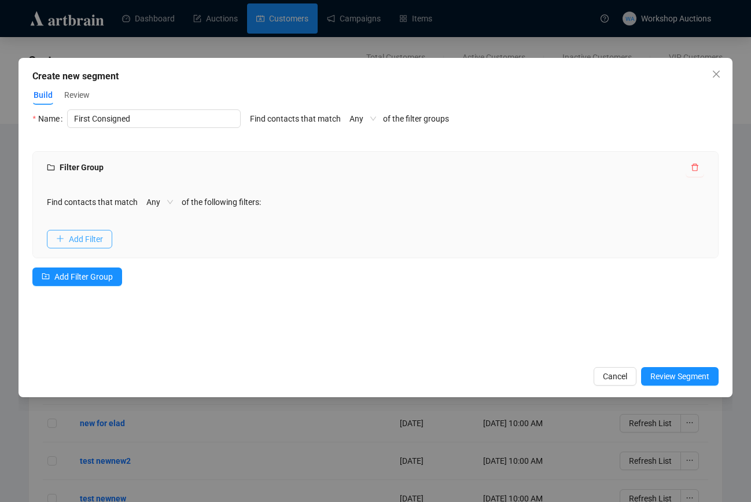
click at [98, 240] on span "Add Filter" at bounding box center [86, 239] width 34 height 13
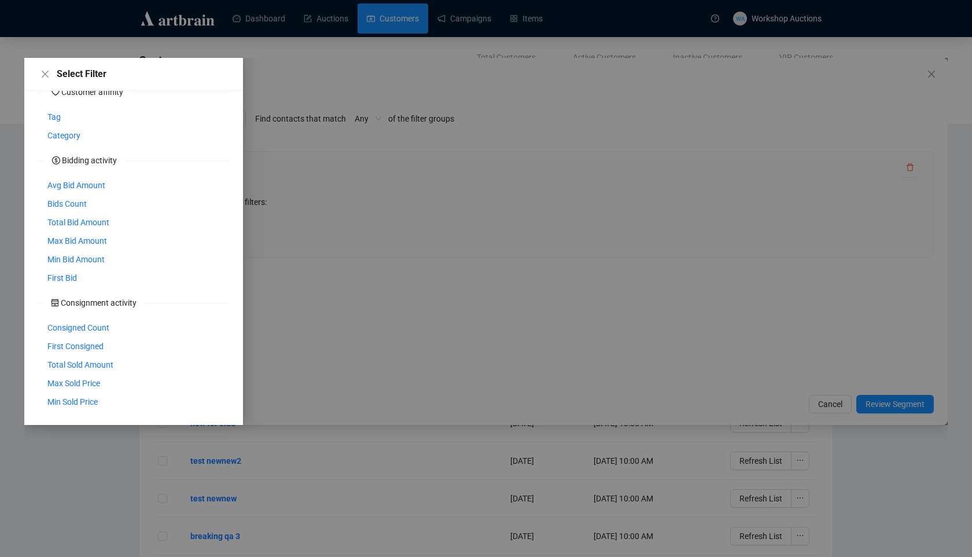
scroll to position [276, 0]
click at [310, 134] on div at bounding box center [486, 241] width 924 height 367
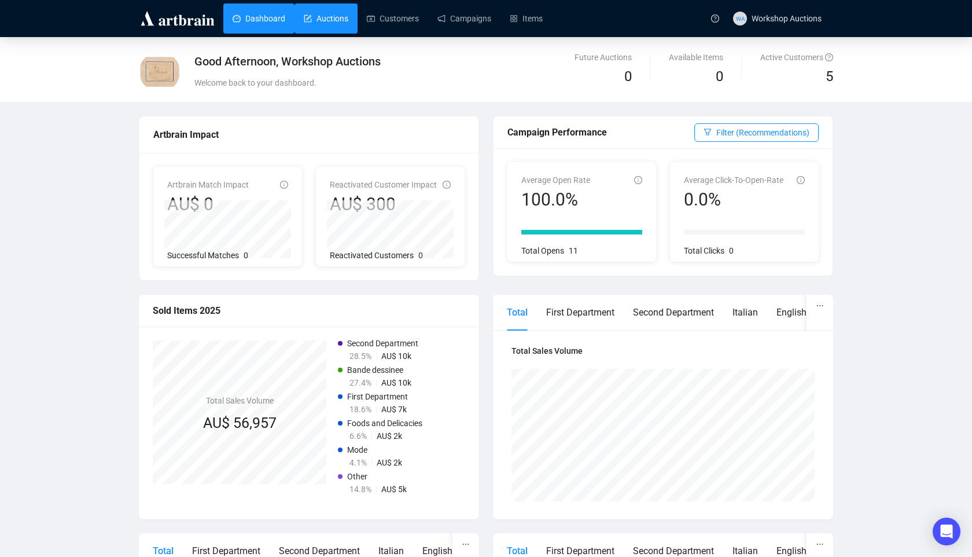
click at [332, 26] on link "Auctions" at bounding box center [326, 18] width 45 height 30
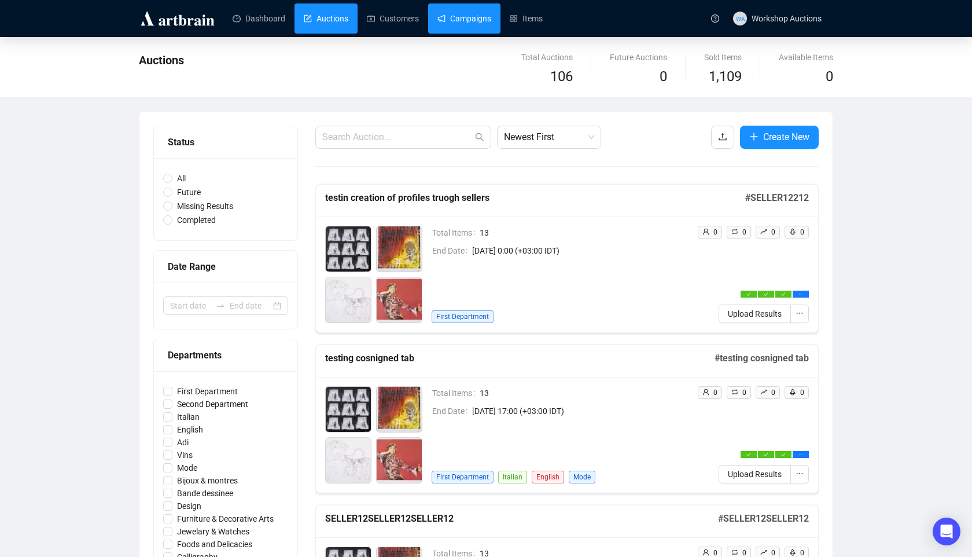
click at [479, 16] on link "Campaigns" at bounding box center [465, 18] width 54 height 30
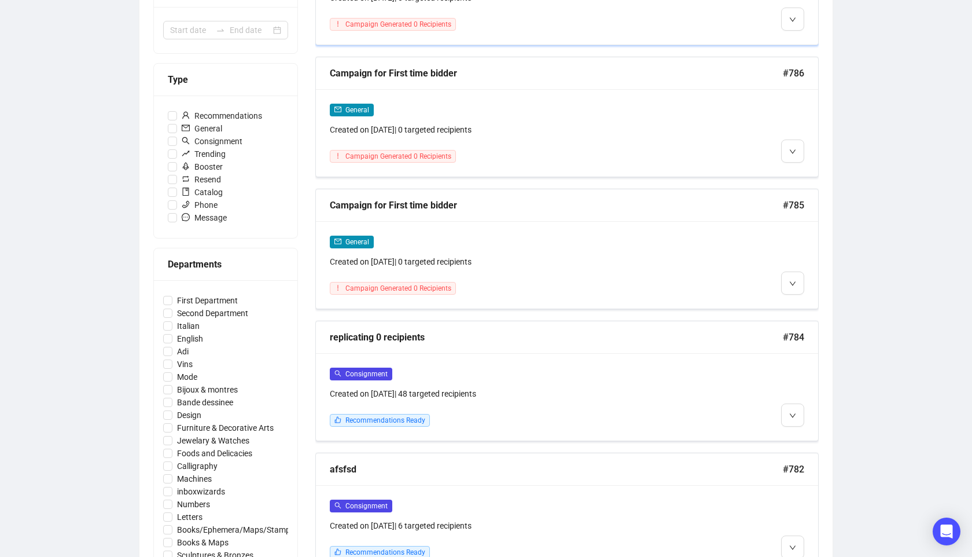
scroll to position [321, 0]
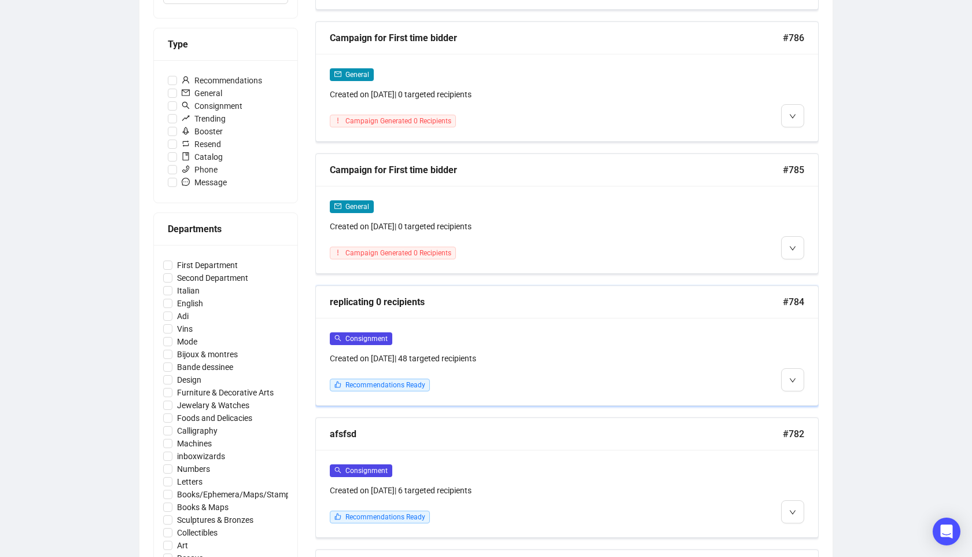
click at [530, 341] on div "Consignment" at bounding box center [507, 338] width 354 height 13
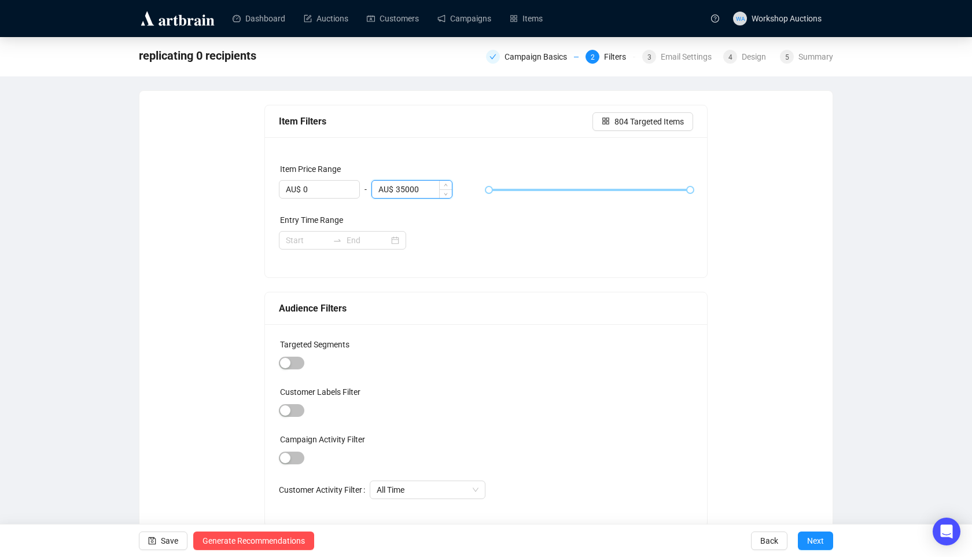
click at [435, 186] on input "35000" at bounding box center [424, 189] width 56 height 17
click at [406, 189] on input "35000" at bounding box center [424, 189] width 56 height 17
type input "35000"
click at [427, 225] on div "Entry Time Range" at bounding box center [486, 222] width 415 height 17
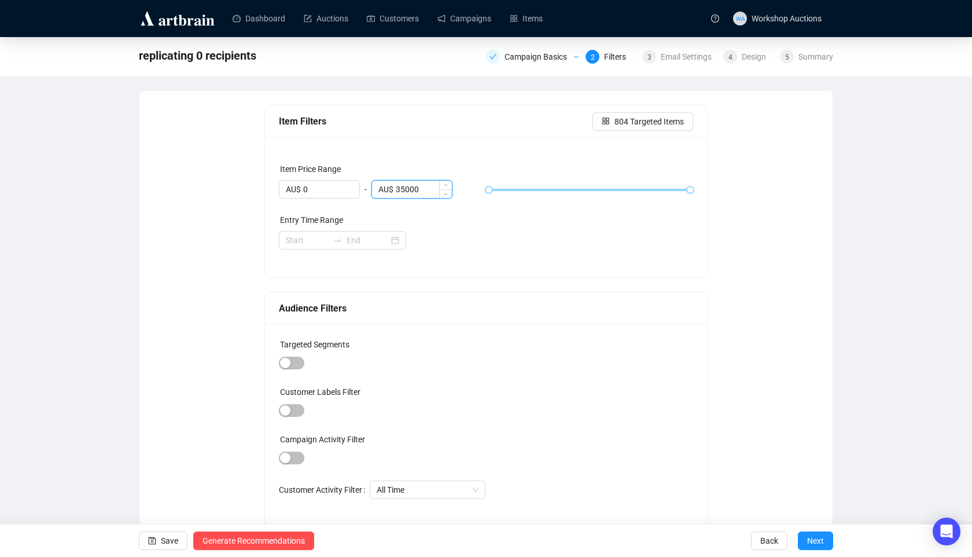
click at [418, 193] on input "35000" at bounding box center [424, 189] width 56 height 17
click at [449, 247] on div at bounding box center [486, 240] width 415 height 19
click at [519, 63] on div "Campaign Basics" at bounding box center [539, 57] width 69 height 14
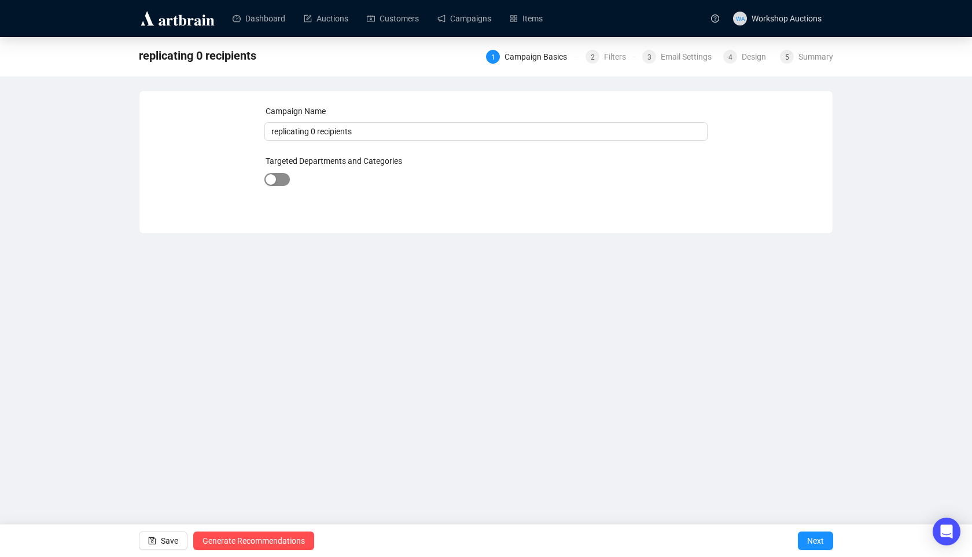
click at [278, 179] on span "button" at bounding box center [277, 179] width 25 height 13
click at [278, 179] on div "button" at bounding box center [283, 180] width 10 height 10
click at [586, 57] on div "2" at bounding box center [593, 57] width 14 height 14
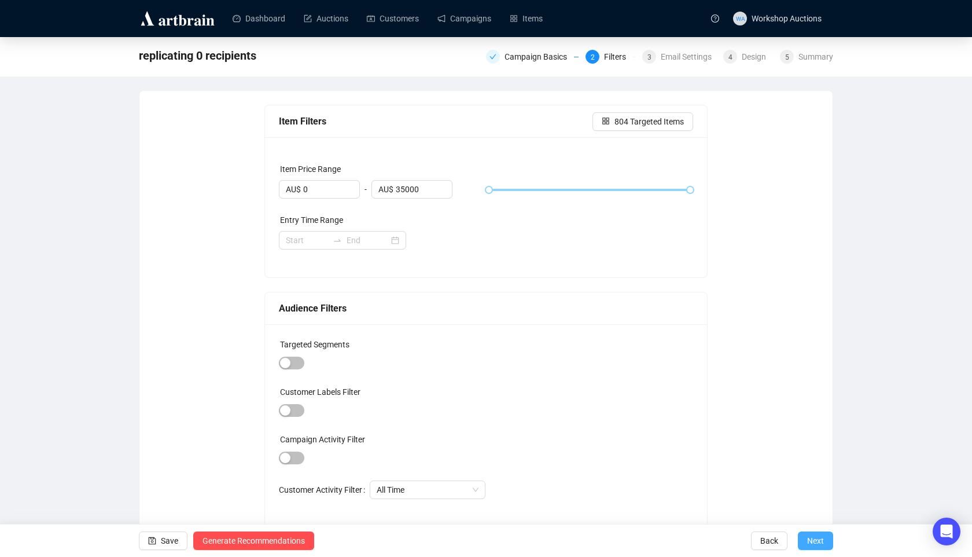
click at [823, 544] on span "Next" at bounding box center [815, 540] width 17 height 32
